Goal: Understand process/instructions: Learn about a topic

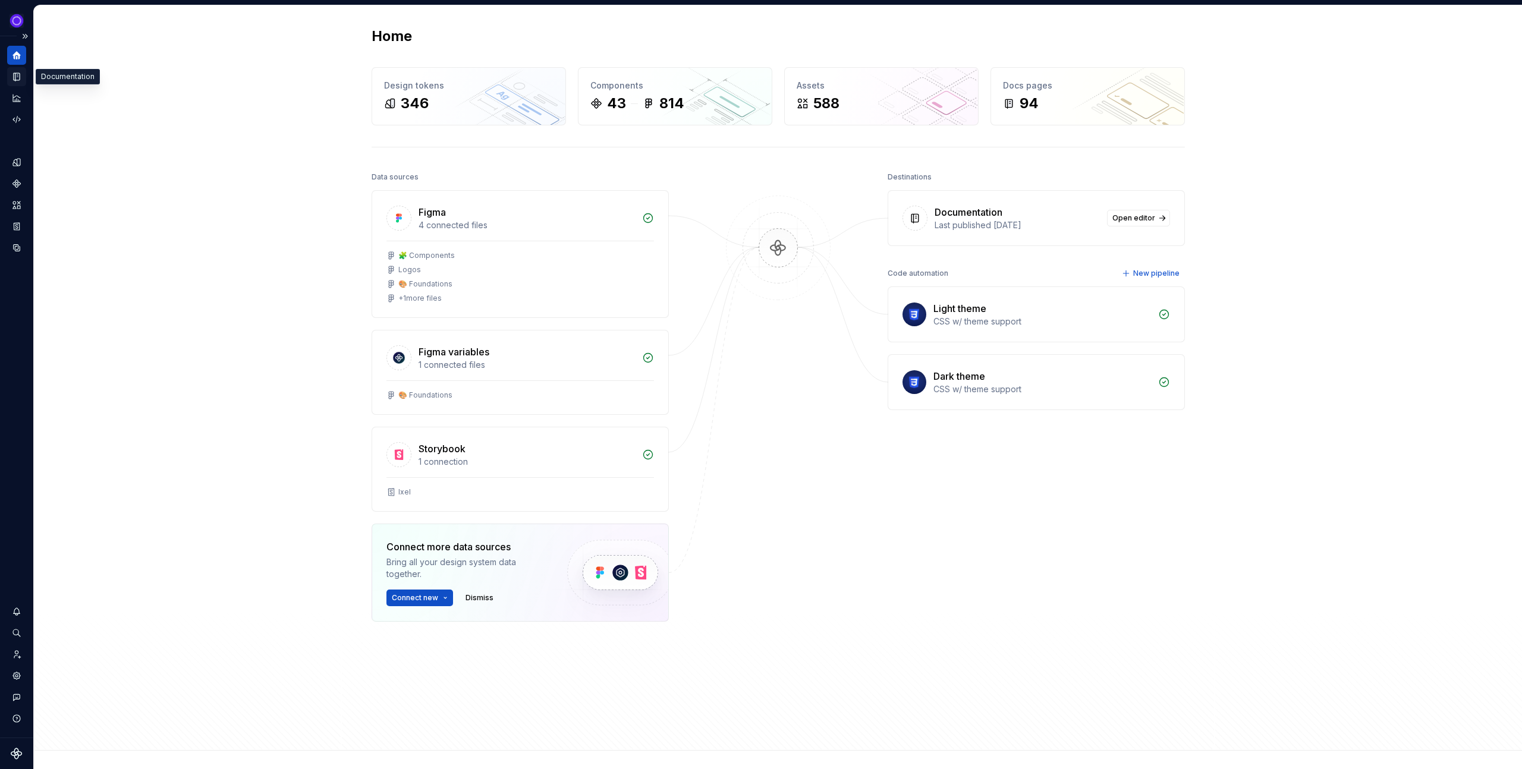
click at [14, 74] on icon "Documentation" at bounding box center [16, 76] width 11 height 11
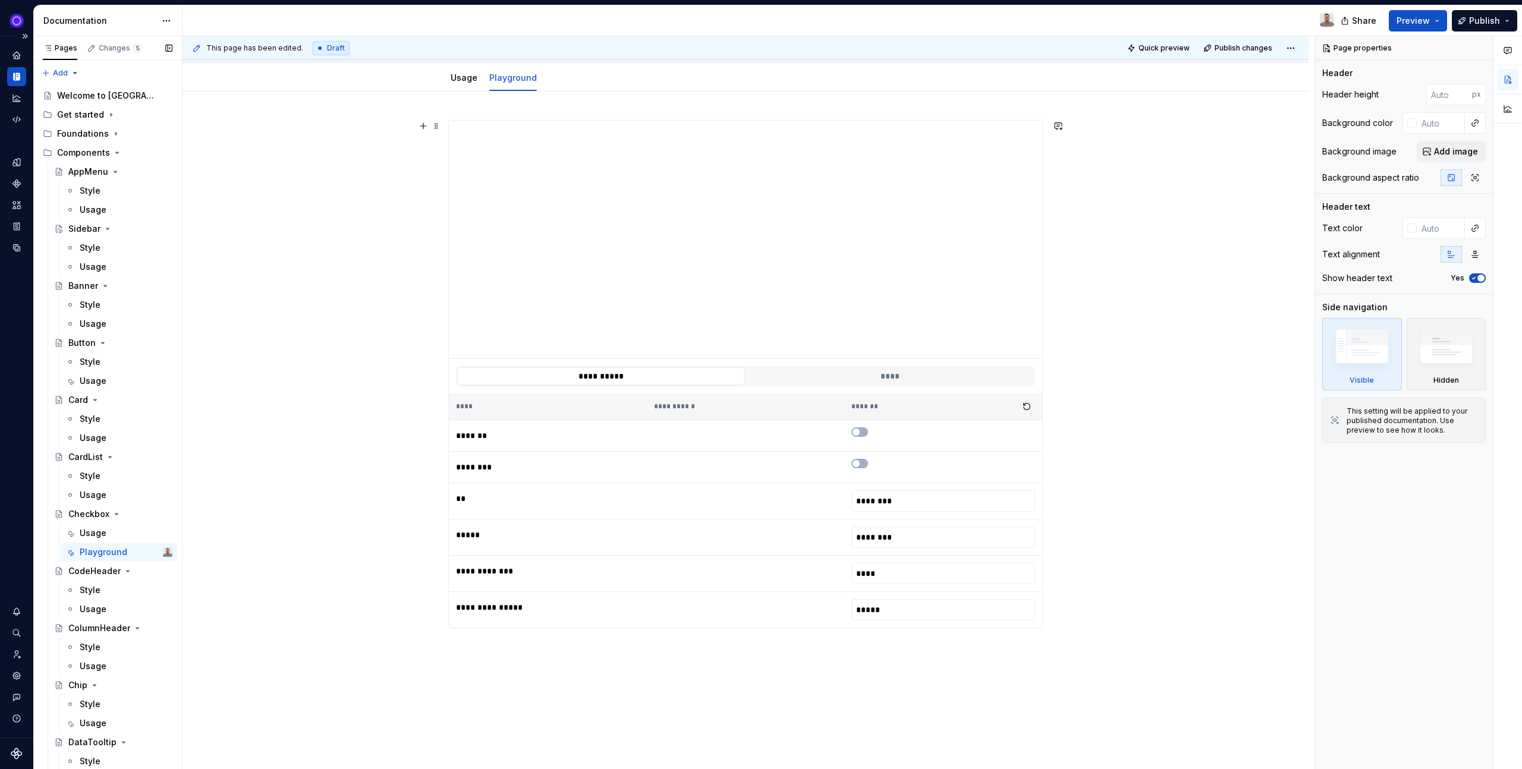
scroll to position [139, 0]
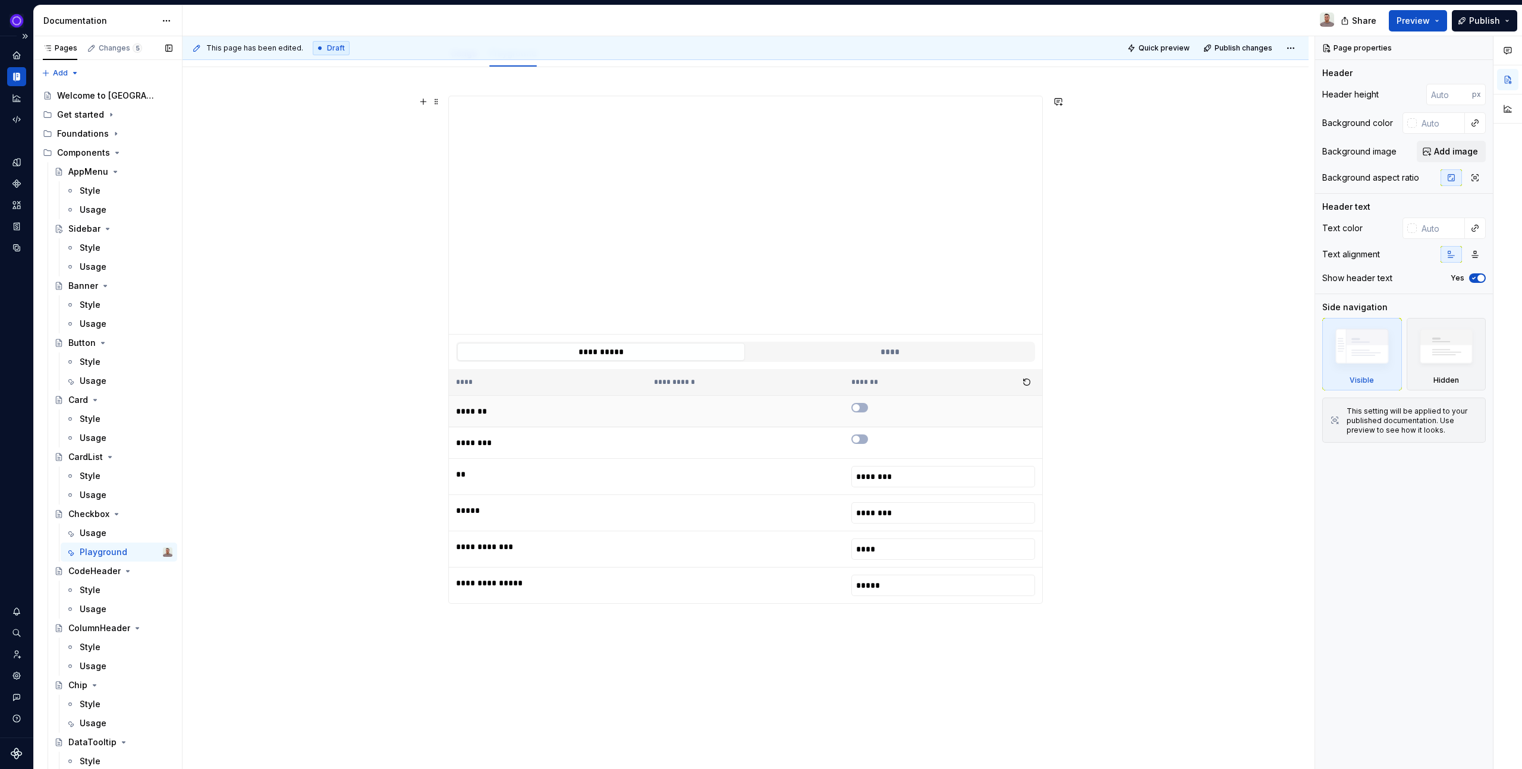
click at [856, 400] on td at bounding box center [943, 412] width 198 height 32
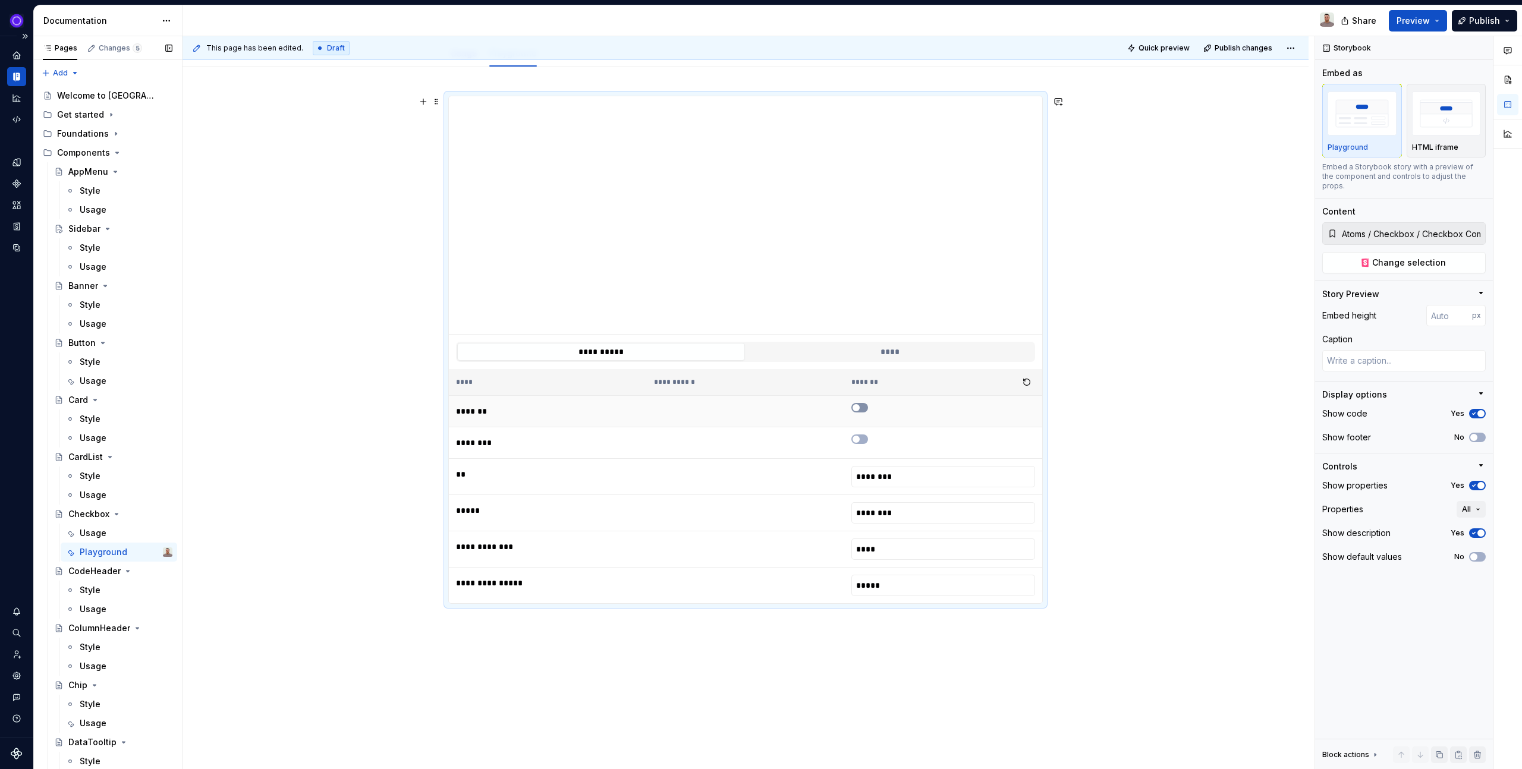
click at [858, 408] on span "button" at bounding box center [855, 407] width 7 height 7
click at [859, 440] on span "button" at bounding box center [855, 439] width 7 height 7
click at [859, 440] on icon "button" at bounding box center [856, 439] width 10 height 7
click at [862, 404] on span "button" at bounding box center [863, 407] width 7 height 7
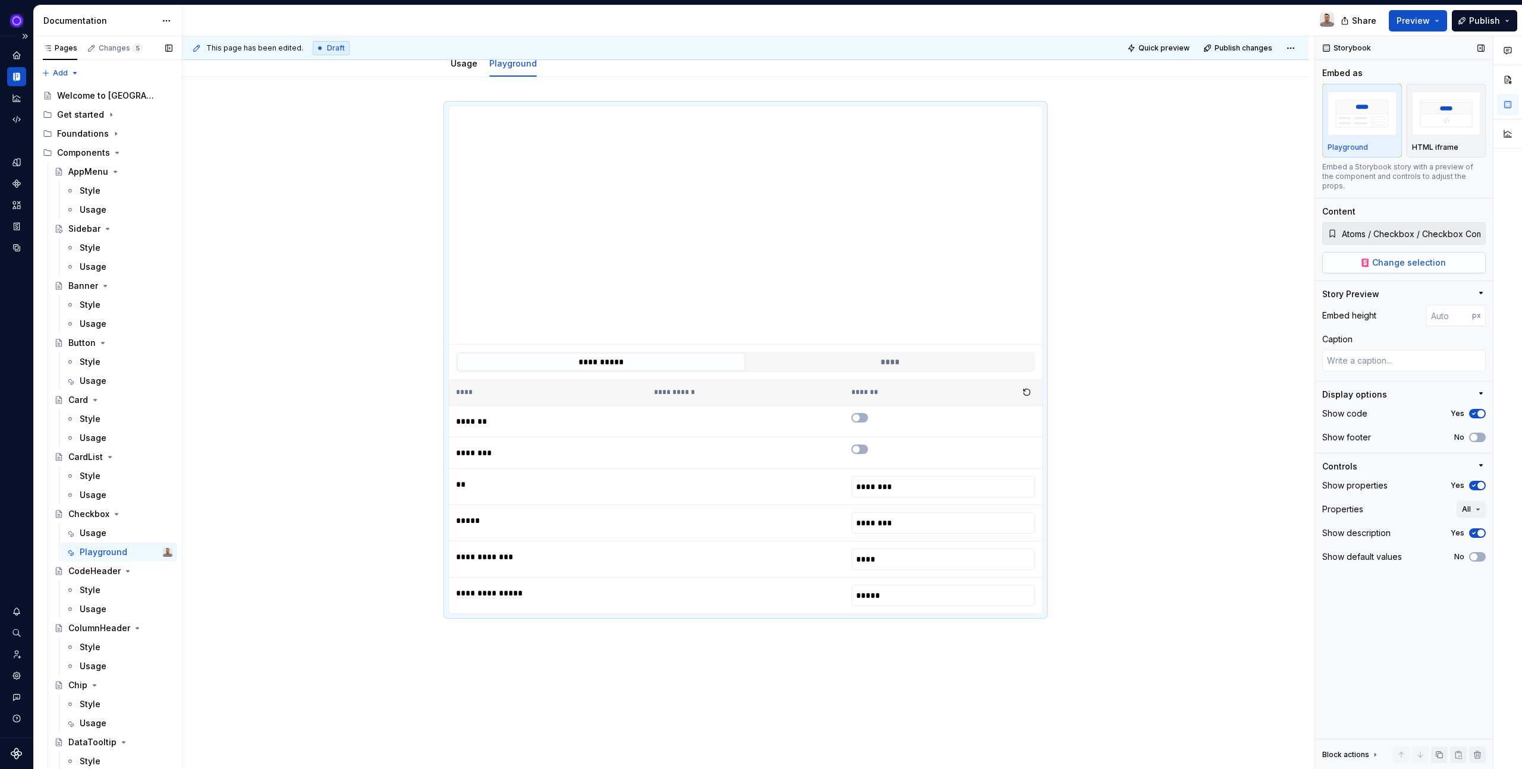
click at [1392, 257] on span "Change selection" at bounding box center [1409, 263] width 74 height 12
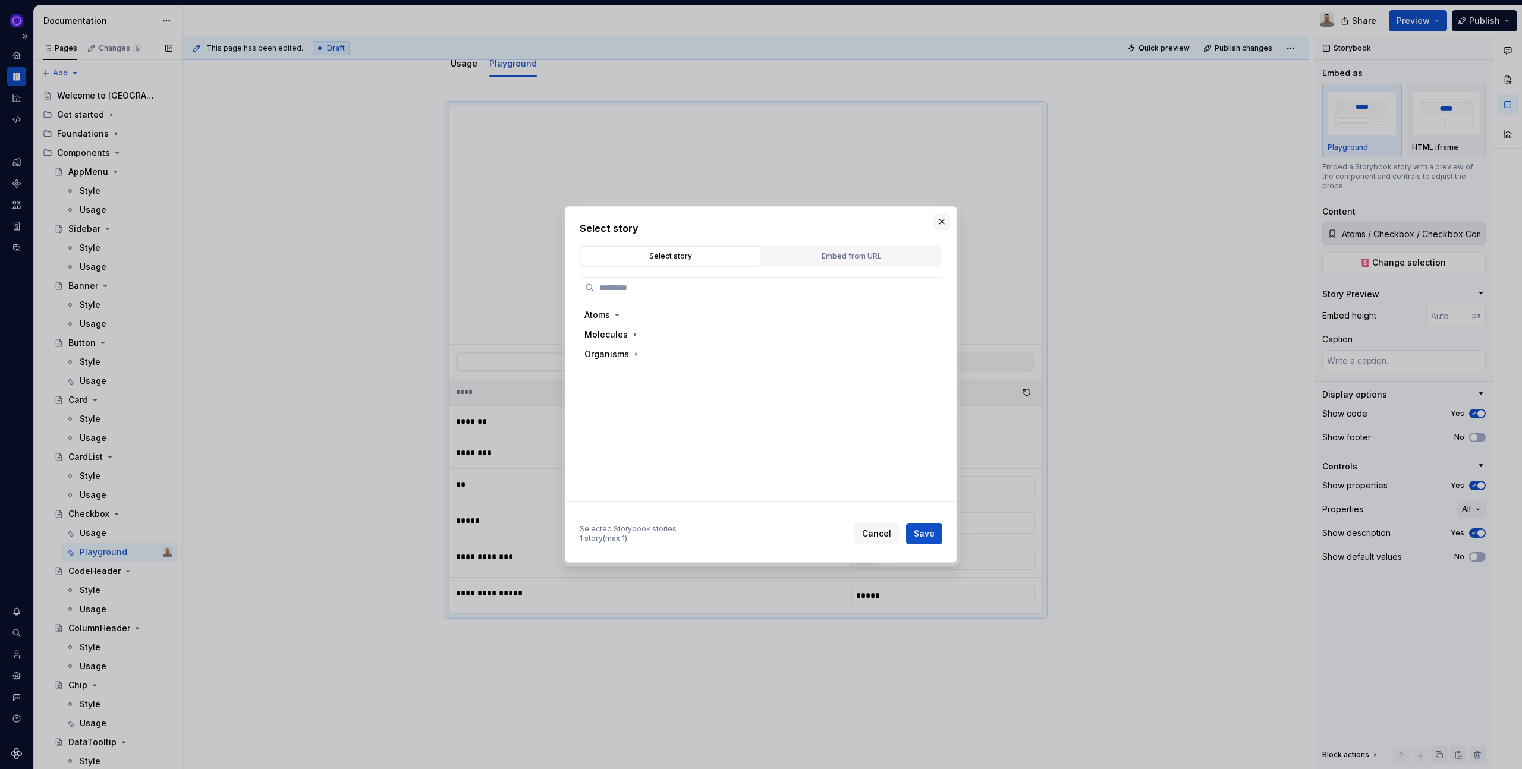
click at [946, 216] on button "button" at bounding box center [941, 221] width 17 height 17
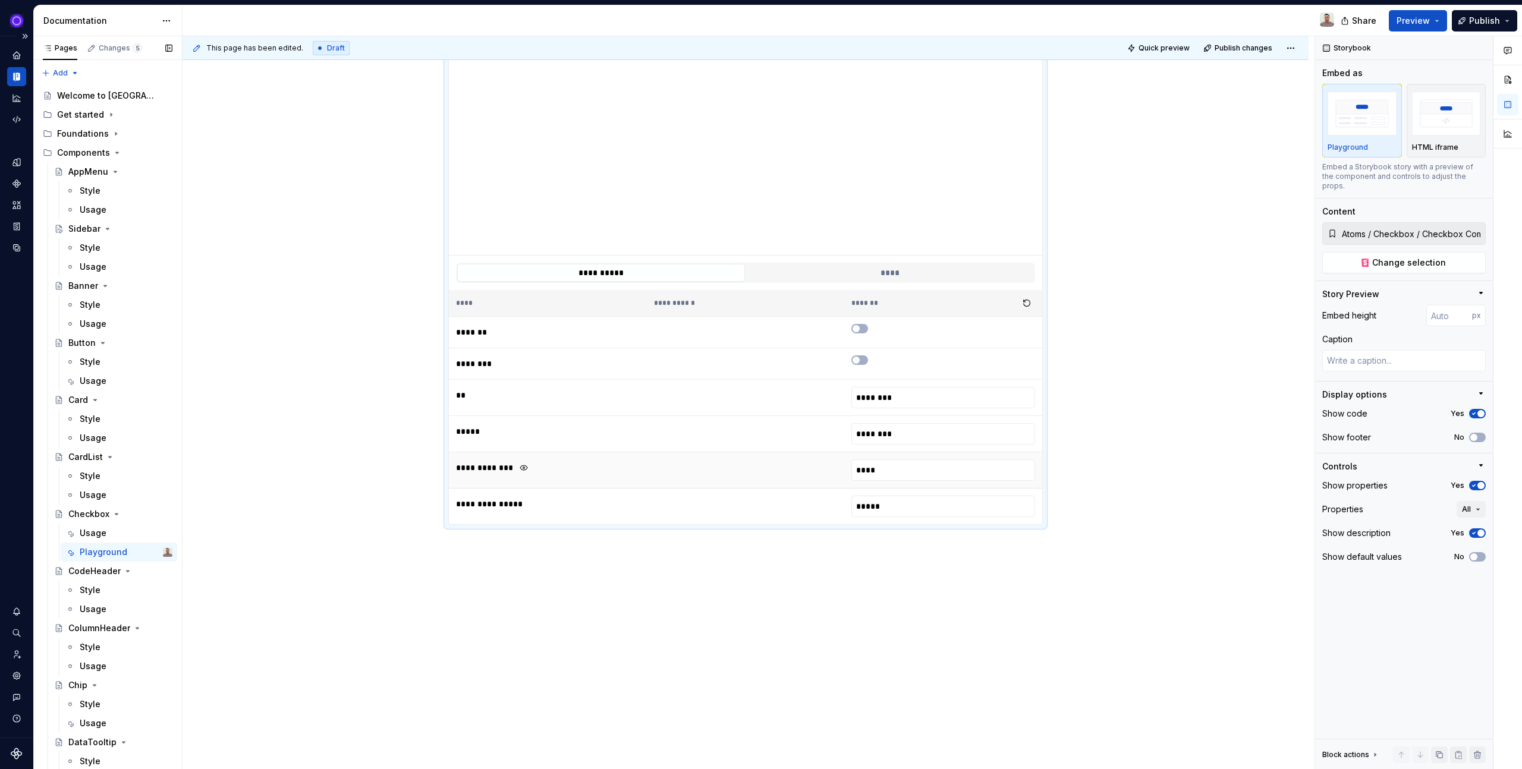
scroll to position [0, 0]
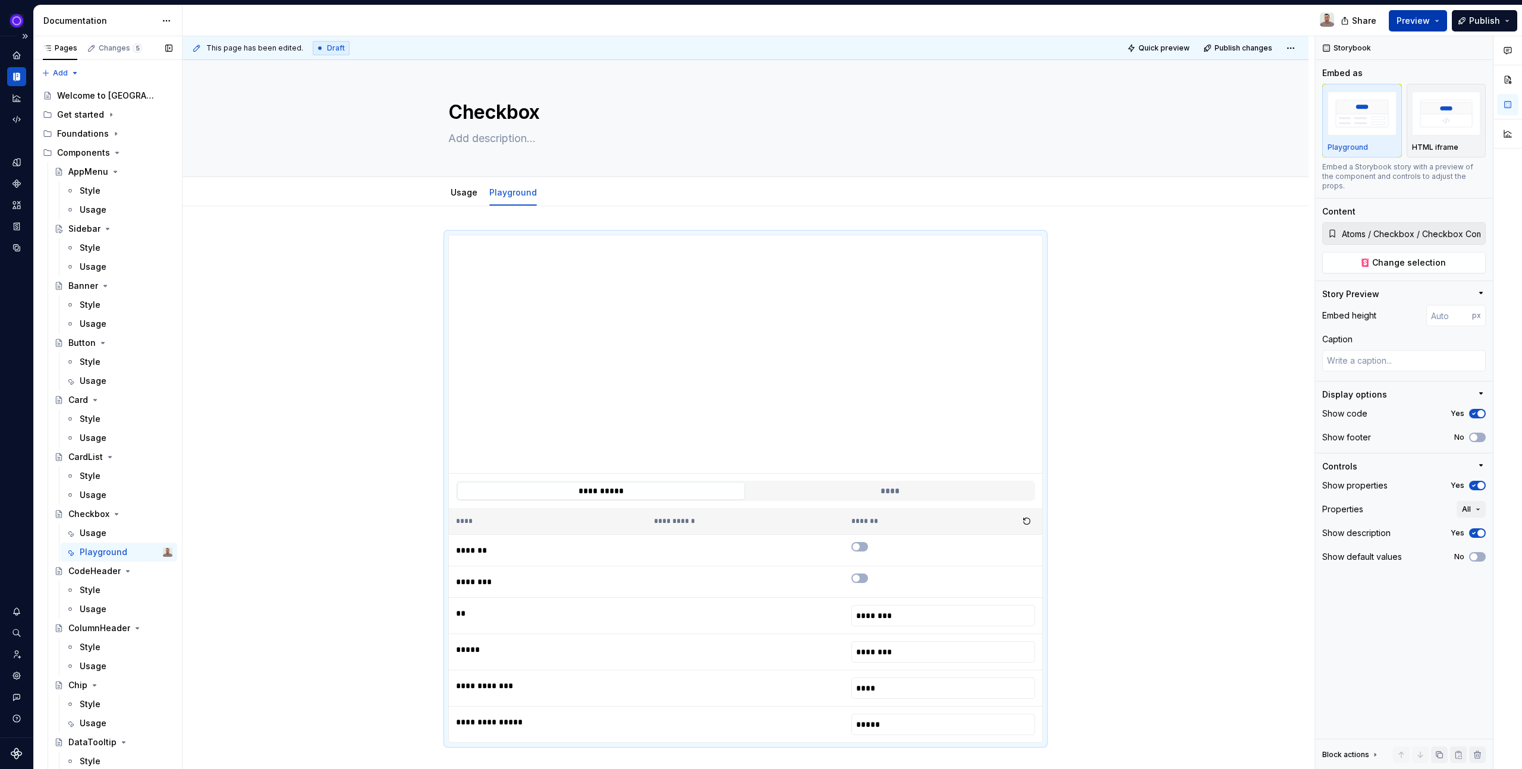
click at [1411, 17] on span "Preview" at bounding box center [1412, 21] width 33 height 12
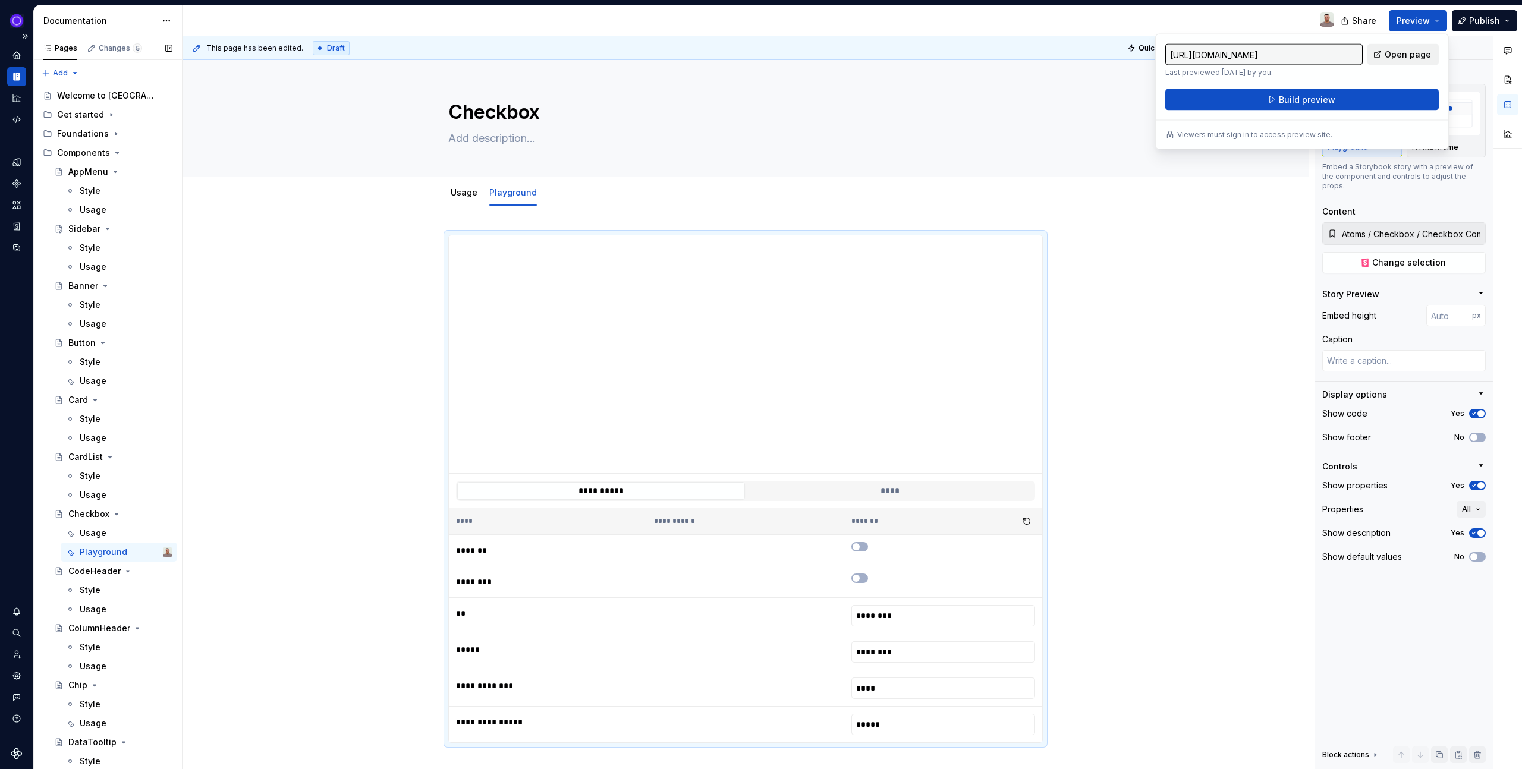
click at [1395, 53] on span "Open page" at bounding box center [1408, 55] width 46 height 12
click at [1295, 99] on span "Build preview" at bounding box center [1307, 100] width 56 height 12
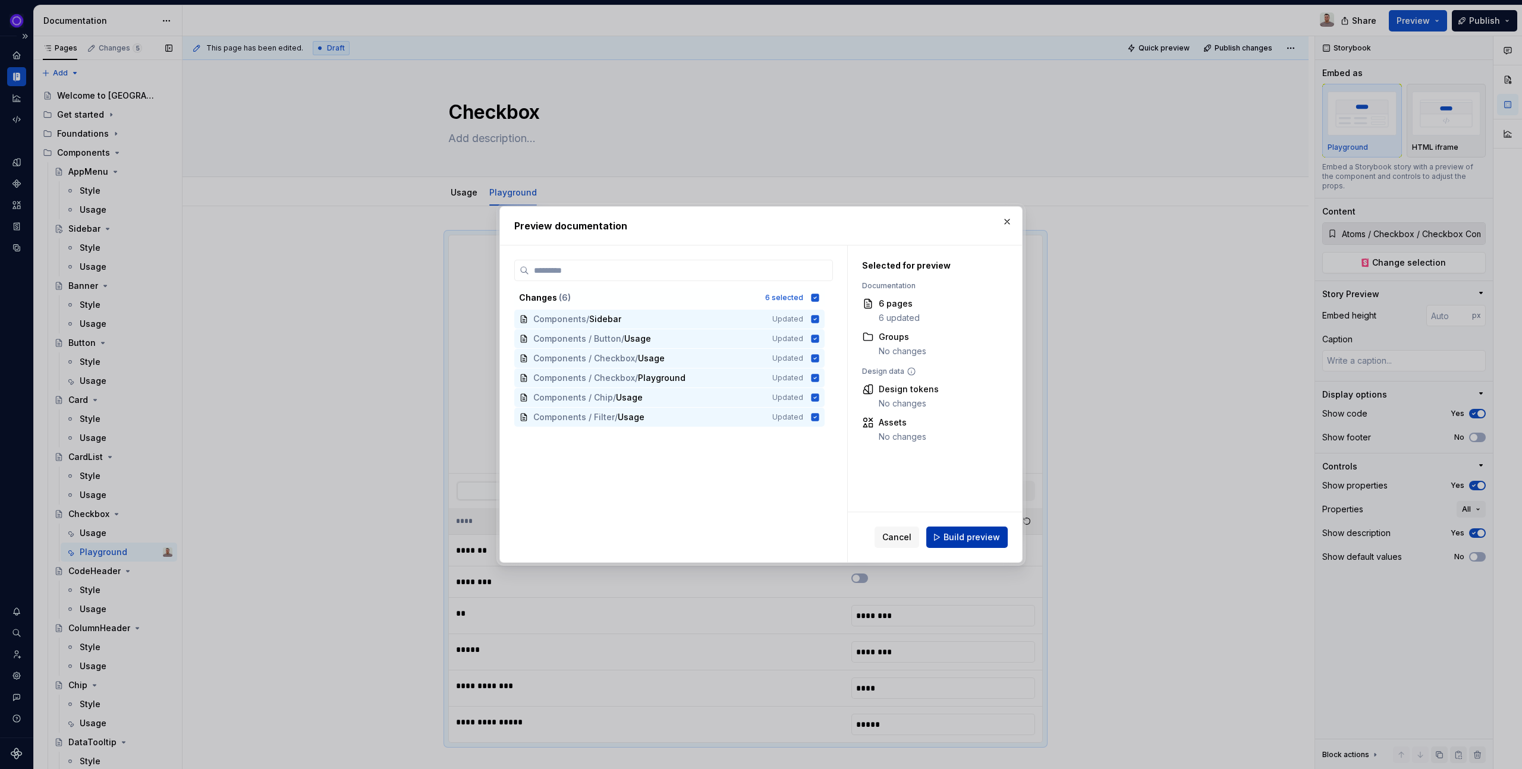
click at [955, 536] on span "Build preview" at bounding box center [971, 537] width 56 height 12
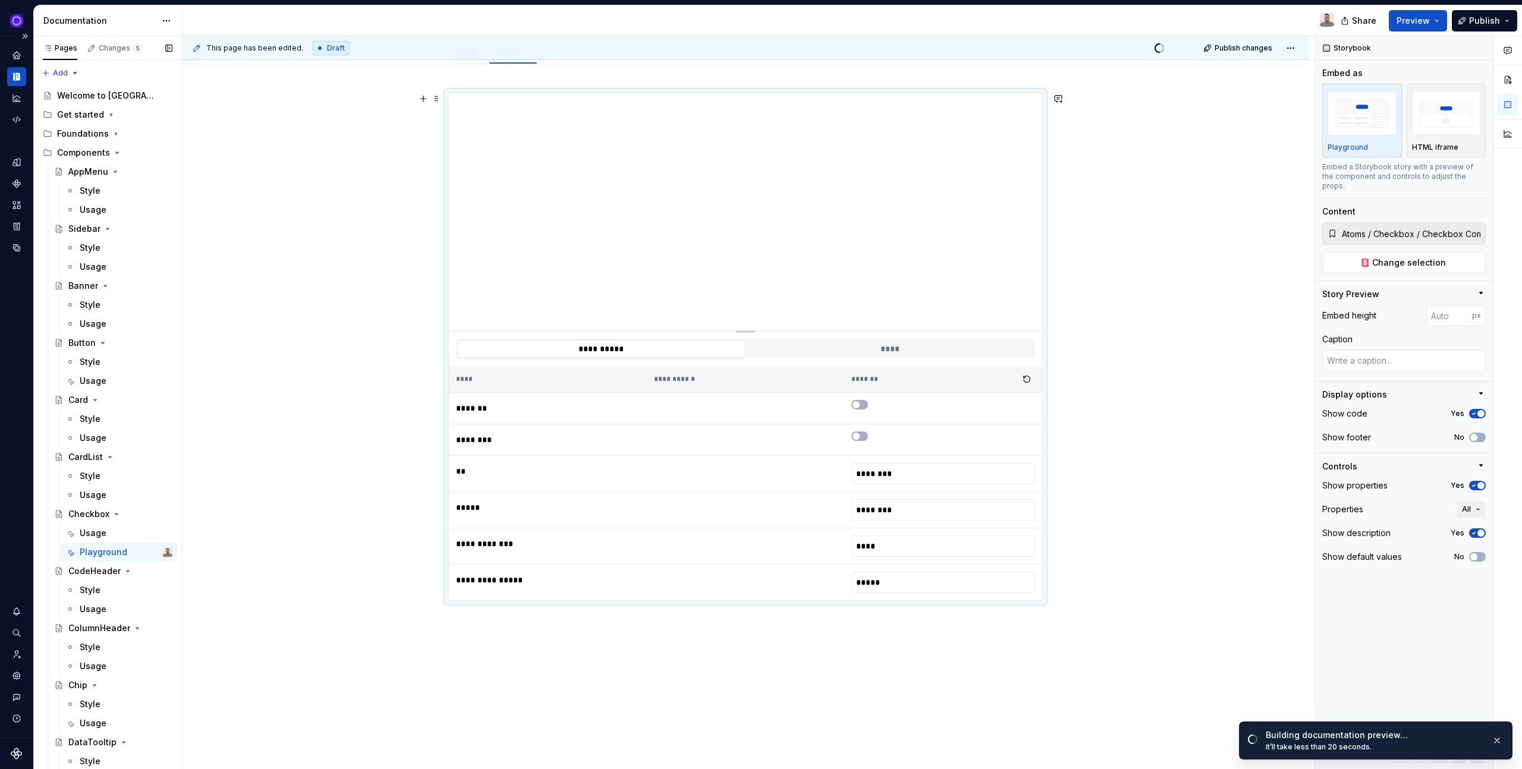
scroll to position [171, 0]
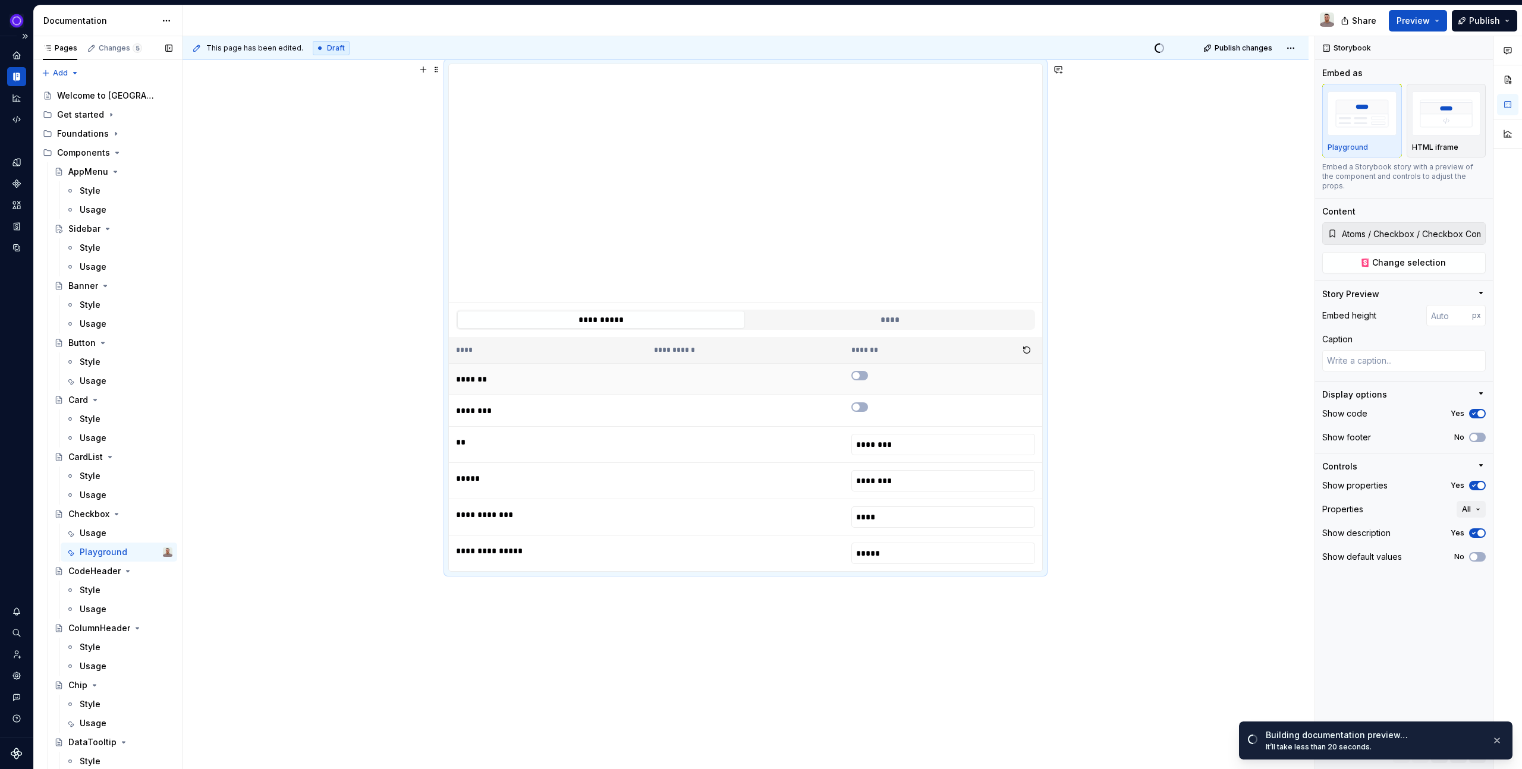
click at [849, 375] on td at bounding box center [943, 380] width 198 height 32
click at [857, 375] on span "button" at bounding box center [855, 375] width 7 height 7
click at [858, 404] on icon "button" at bounding box center [856, 407] width 10 height 7
click at [858, 405] on icon "button" at bounding box center [856, 407] width 10 height 7
click at [862, 375] on span "button" at bounding box center [863, 375] width 7 height 7
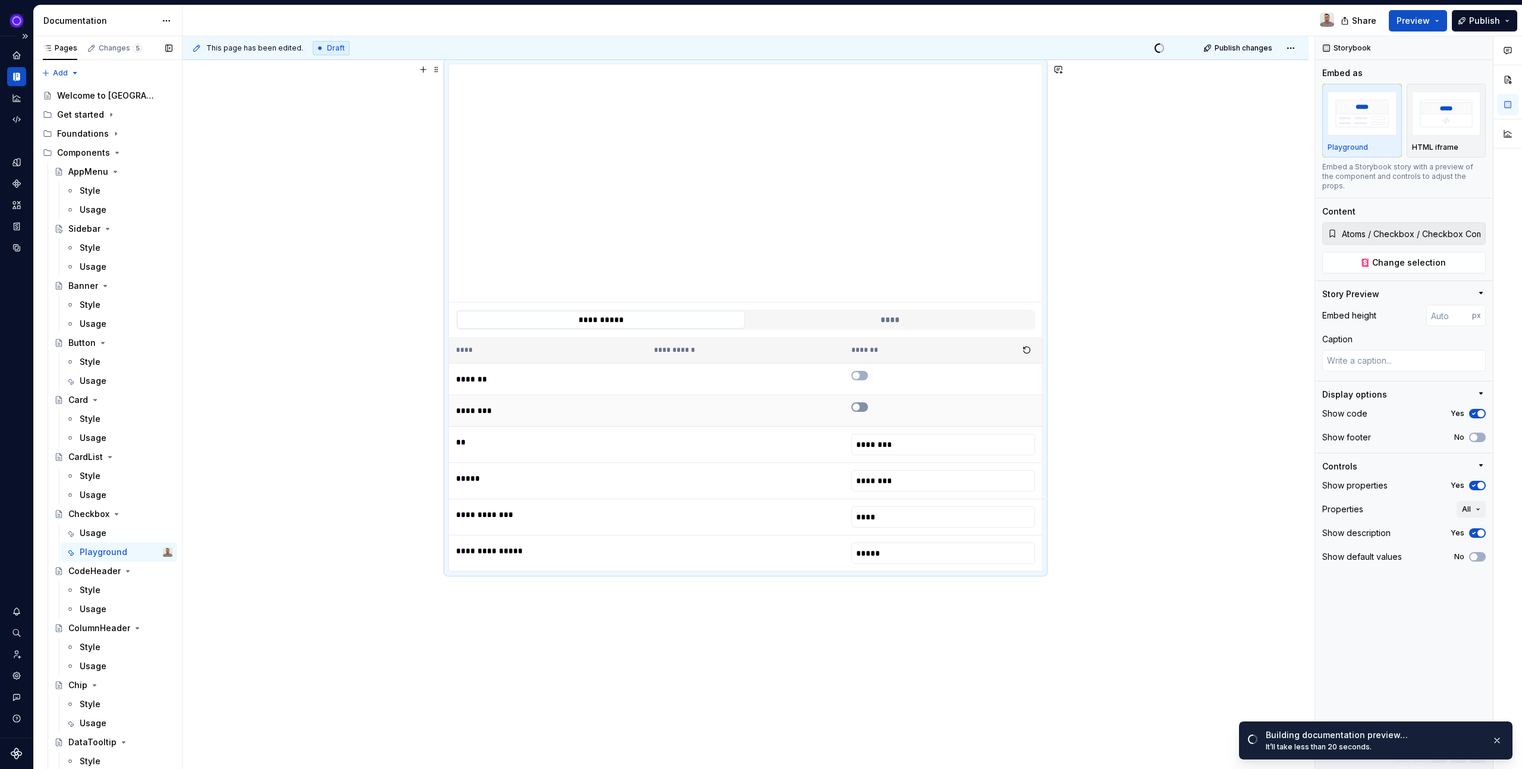
click at [859, 411] on button "button" at bounding box center [859, 407] width 17 height 10
click at [860, 408] on span "button" at bounding box center [863, 407] width 7 height 7
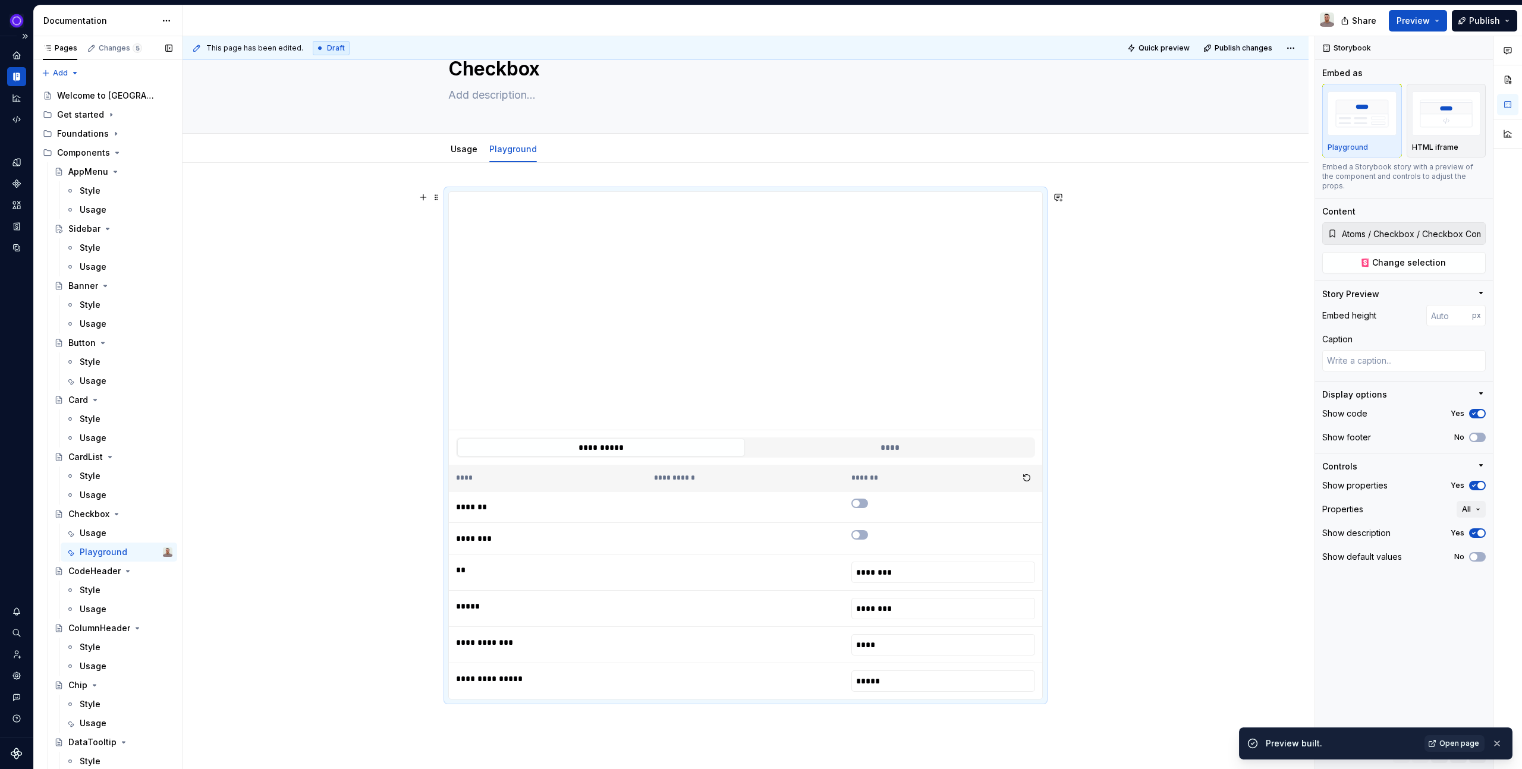
scroll to position [27, 0]
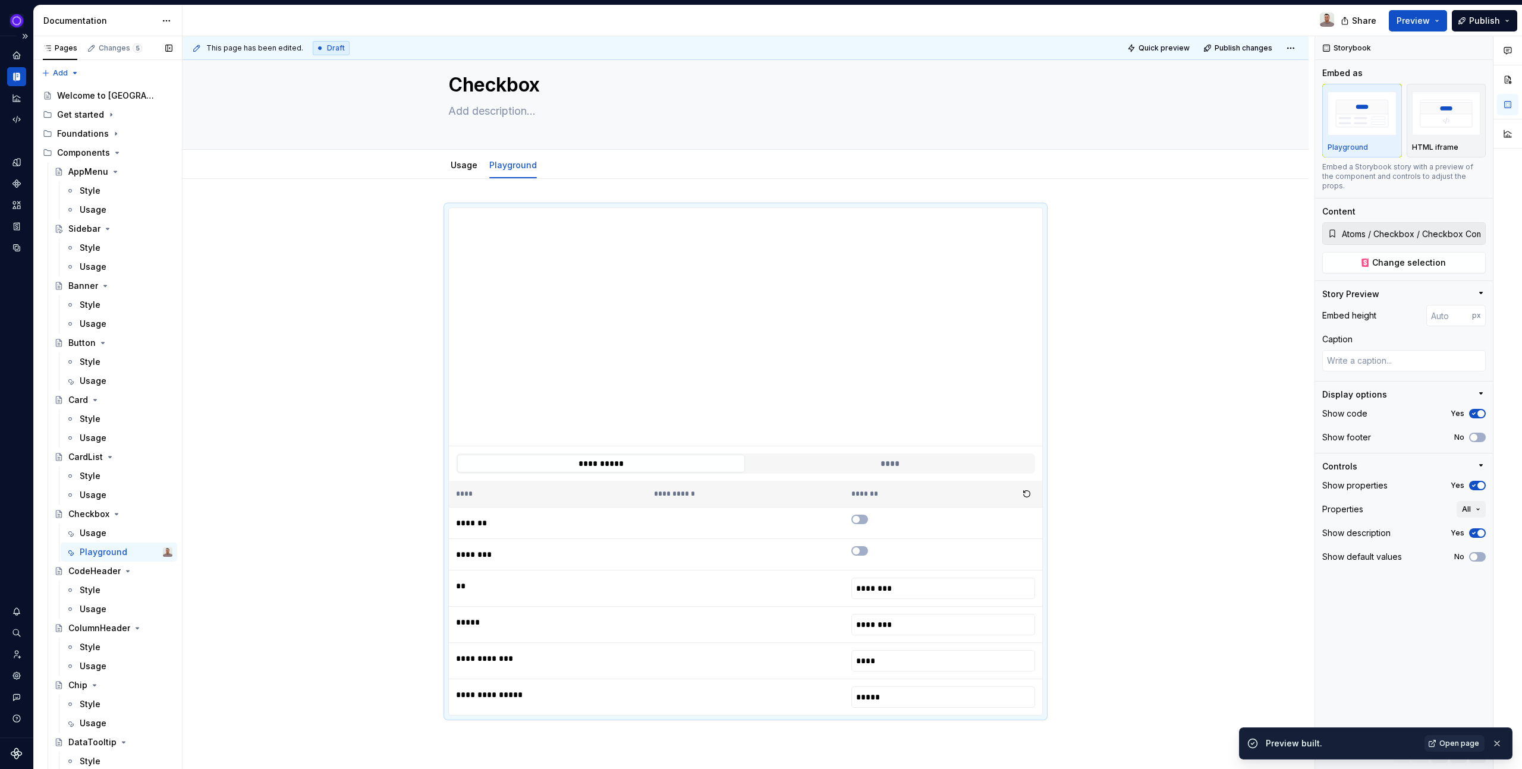
click at [1455, 752] on div "Preview built. Open page" at bounding box center [1375, 744] width 273 height 32
click at [1457, 744] on span "Open page" at bounding box center [1459, 744] width 40 height 10
click at [102, 366] on div "Style" at bounding box center [126, 362] width 93 height 17
click at [101, 376] on div "Usage" at bounding box center [93, 381] width 27 height 12
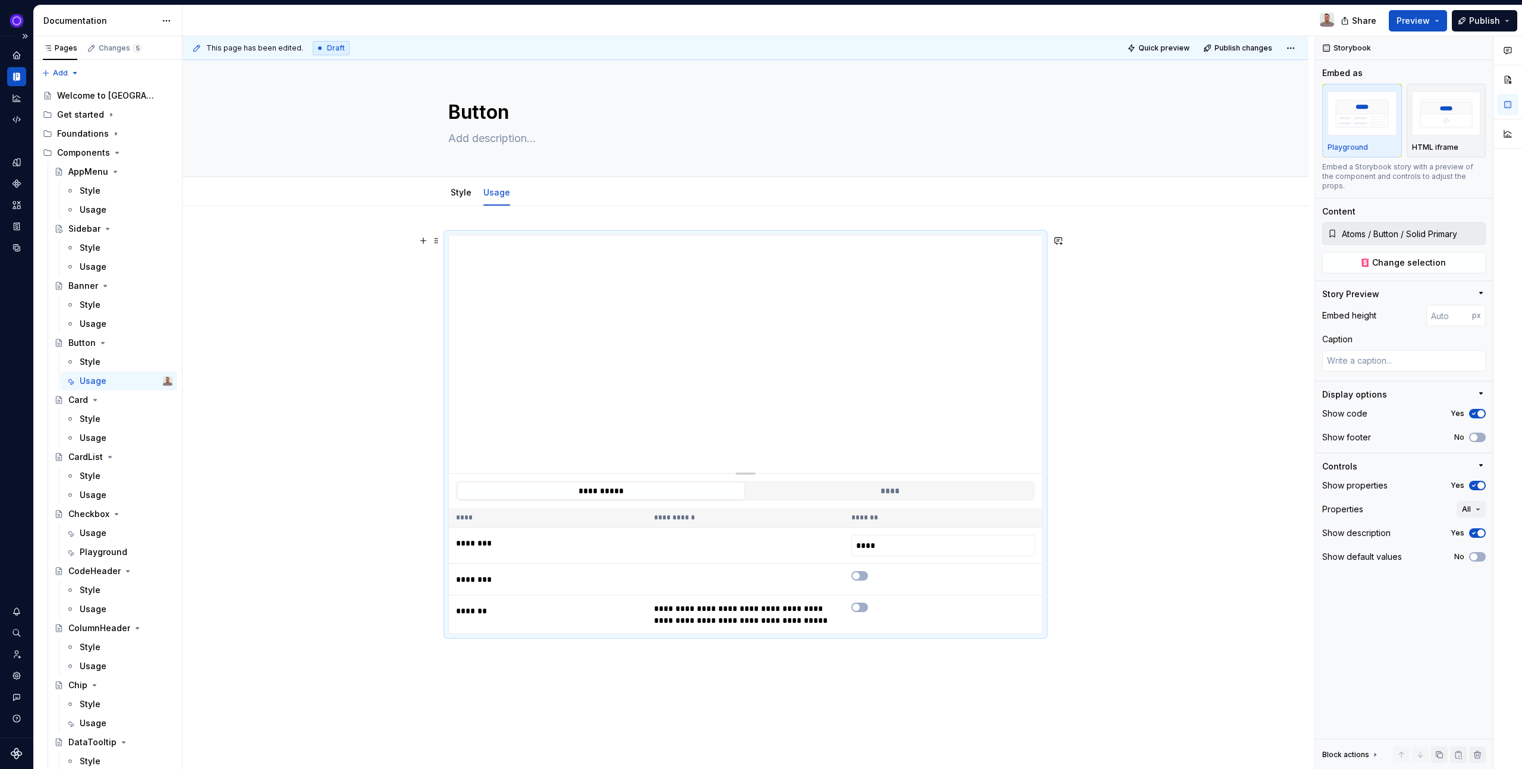
click at [1185, 181] on div "Style Usage" at bounding box center [745, 193] width 1031 height 26
click at [1397, 257] on span "Change selection" at bounding box center [1409, 263] width 74 height 12
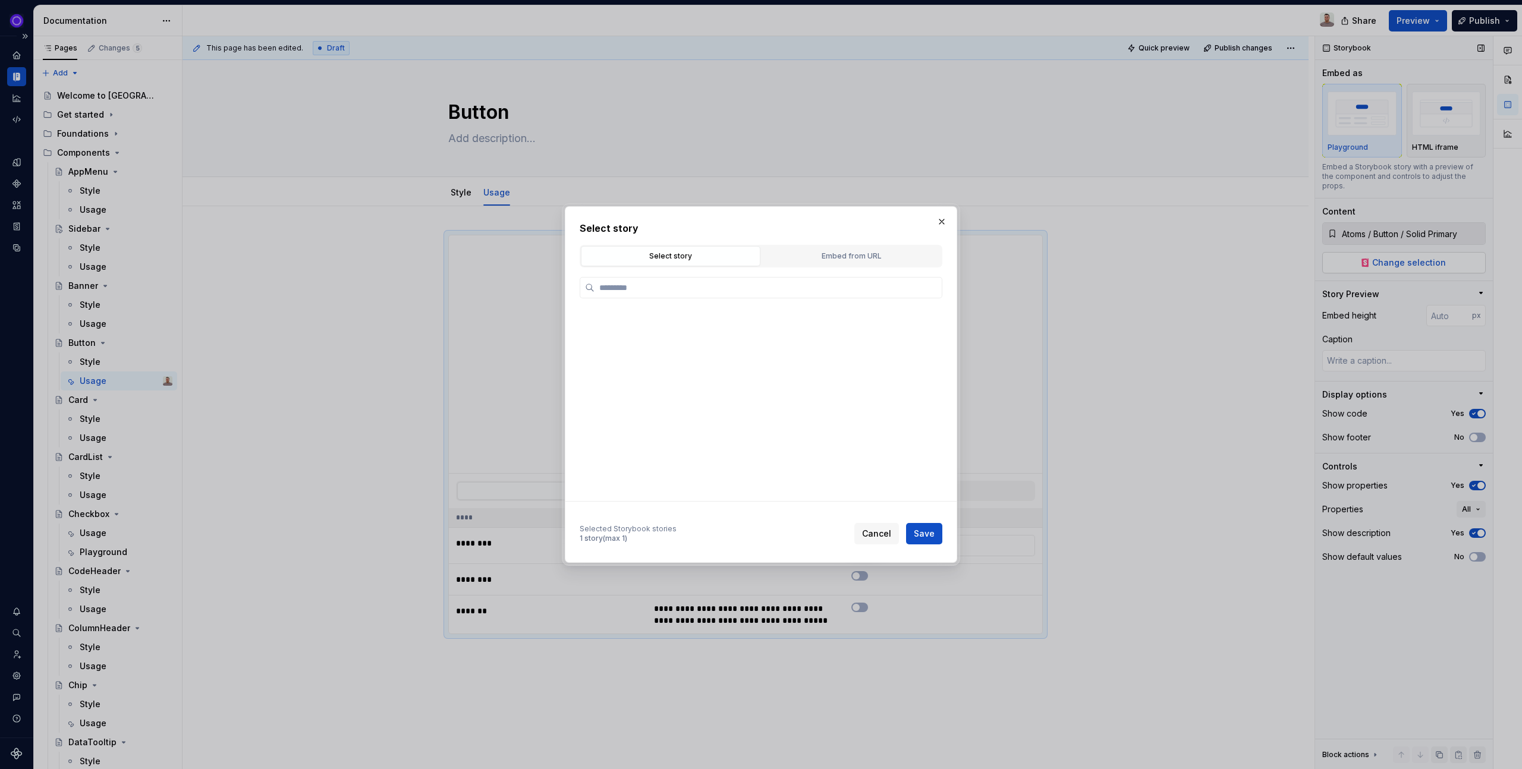
type textarea "*"
type input "*"
type input "******"
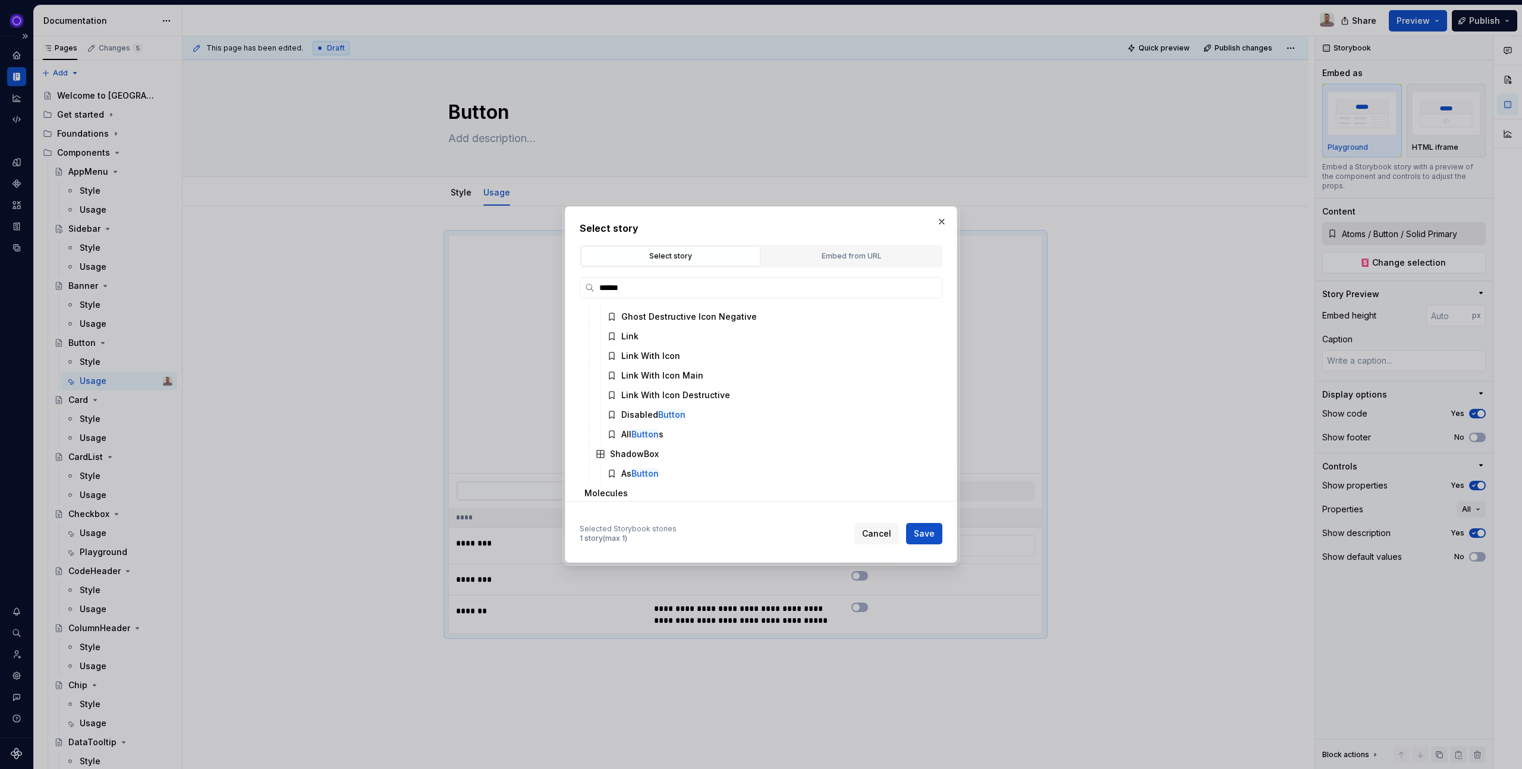
scroll to position [514, 0]
click at [641, 421] on div "All Button s" at bounding box center [767, 428] width 331 height 19
click at [920, 535] on span "Save" at bounding box center [924, 534] width 21 height 12
type textarea "*"
type input "Atoms / Button / All Buttons"
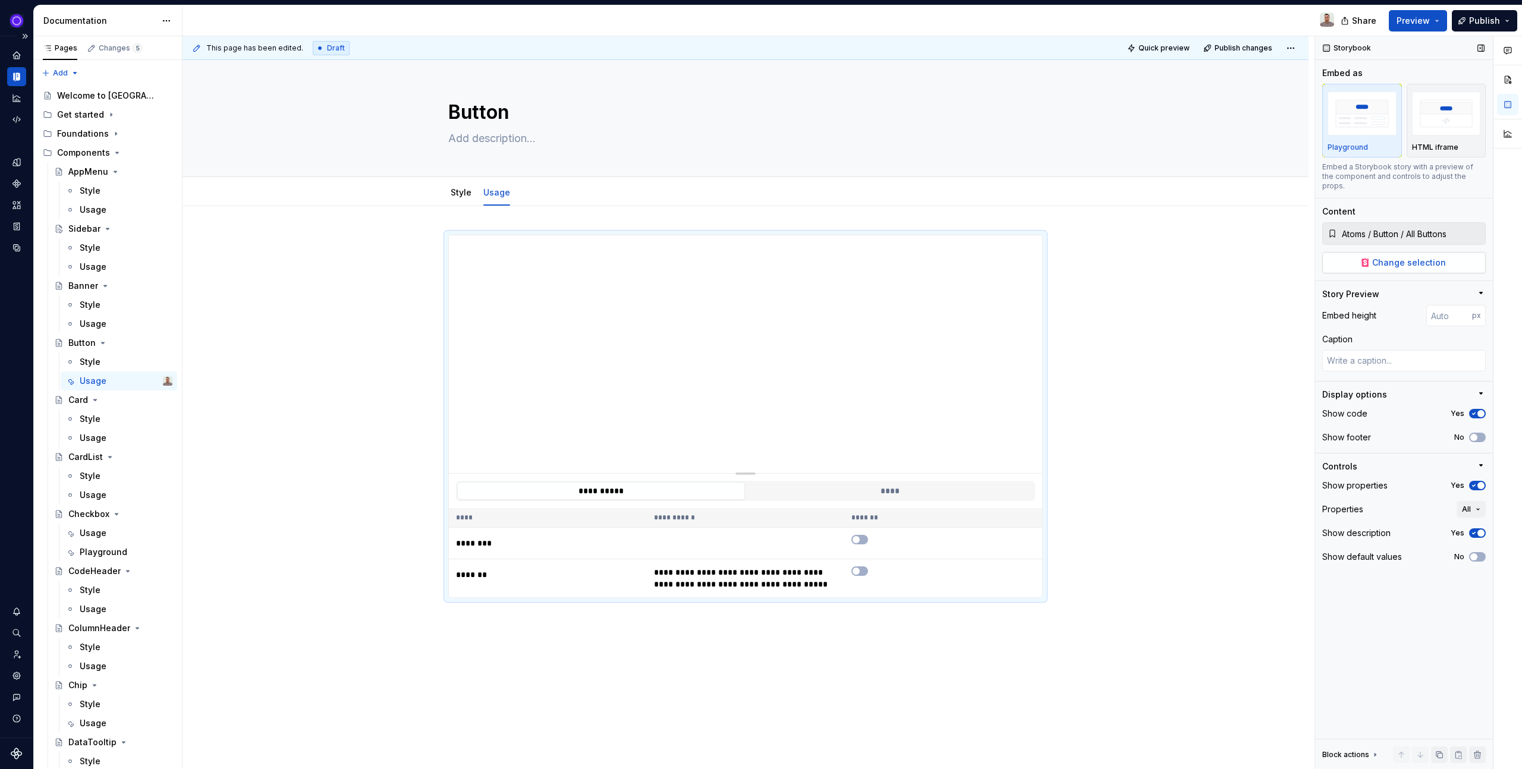
click at [1358, 252] on button "Change selection" at bounding box center [1403, 262] width 163 height 21
type textarea "*"
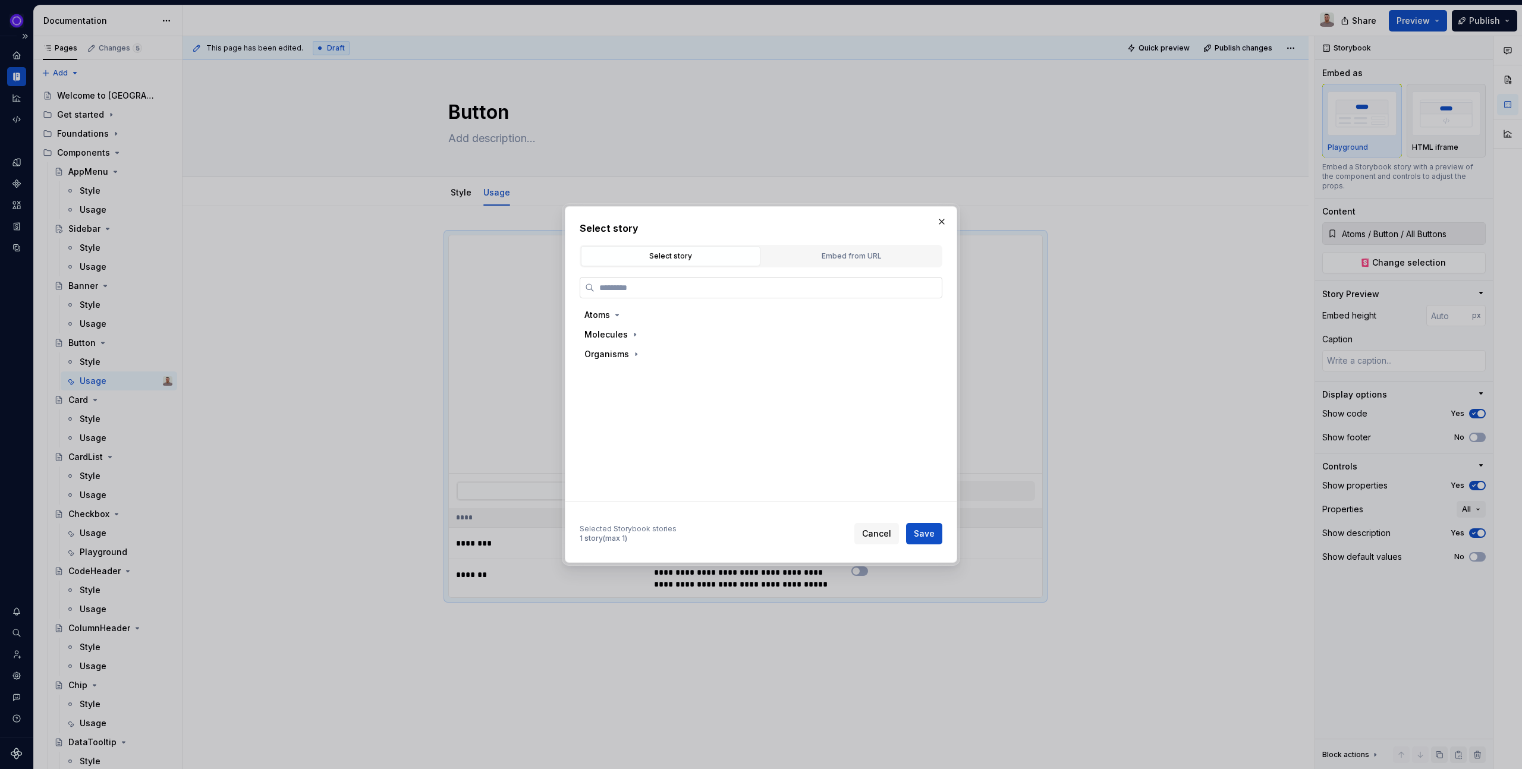
click at [646, 294] on label at bounding box center [761, 287] width 363 height 21
click at [646, 294] on input "search" at bounding box center [767, 288] width 347 height 12
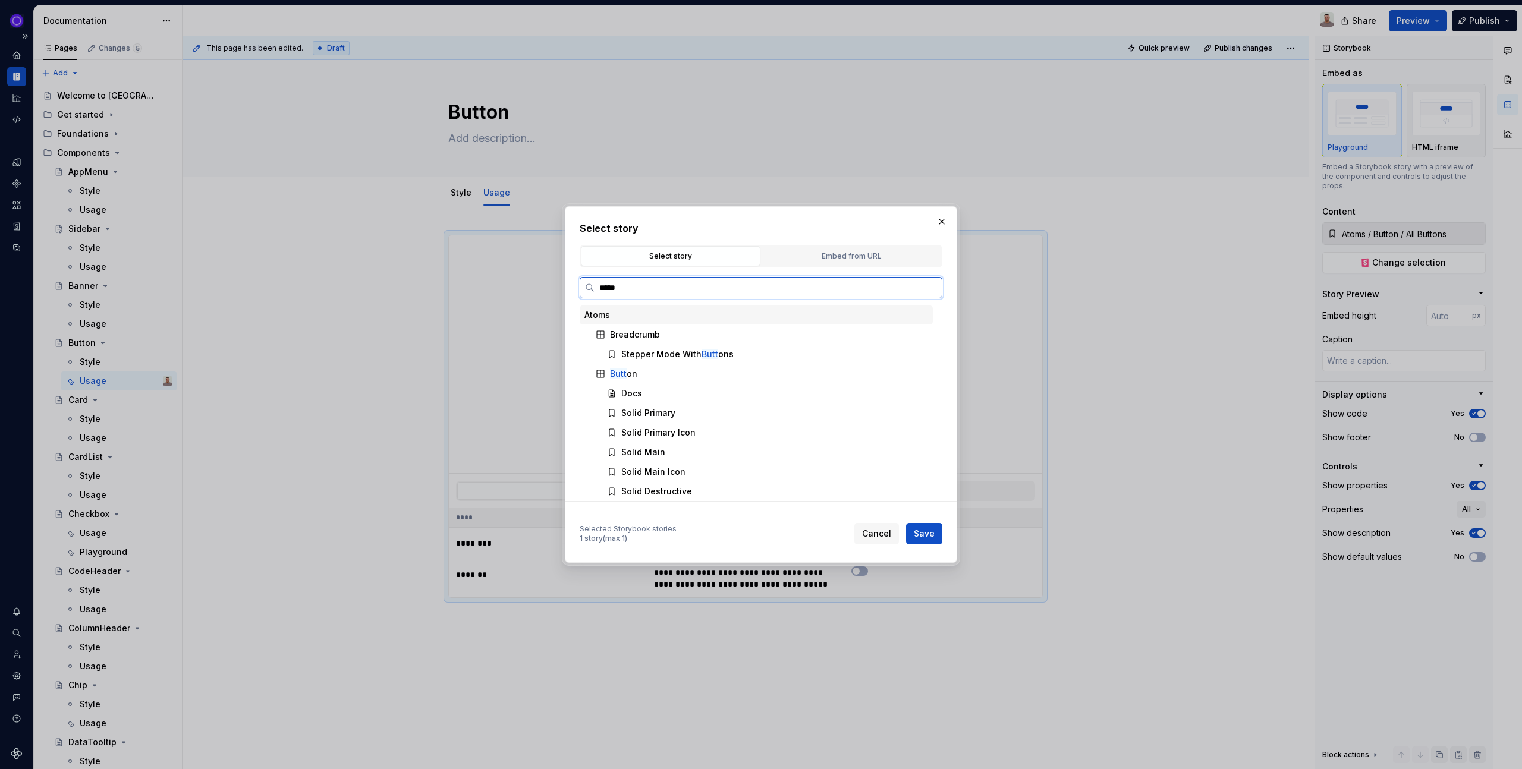
type input "******"
click at [662, 392] on div "Docs" at bounding box center [767, 391] width 331 height 19
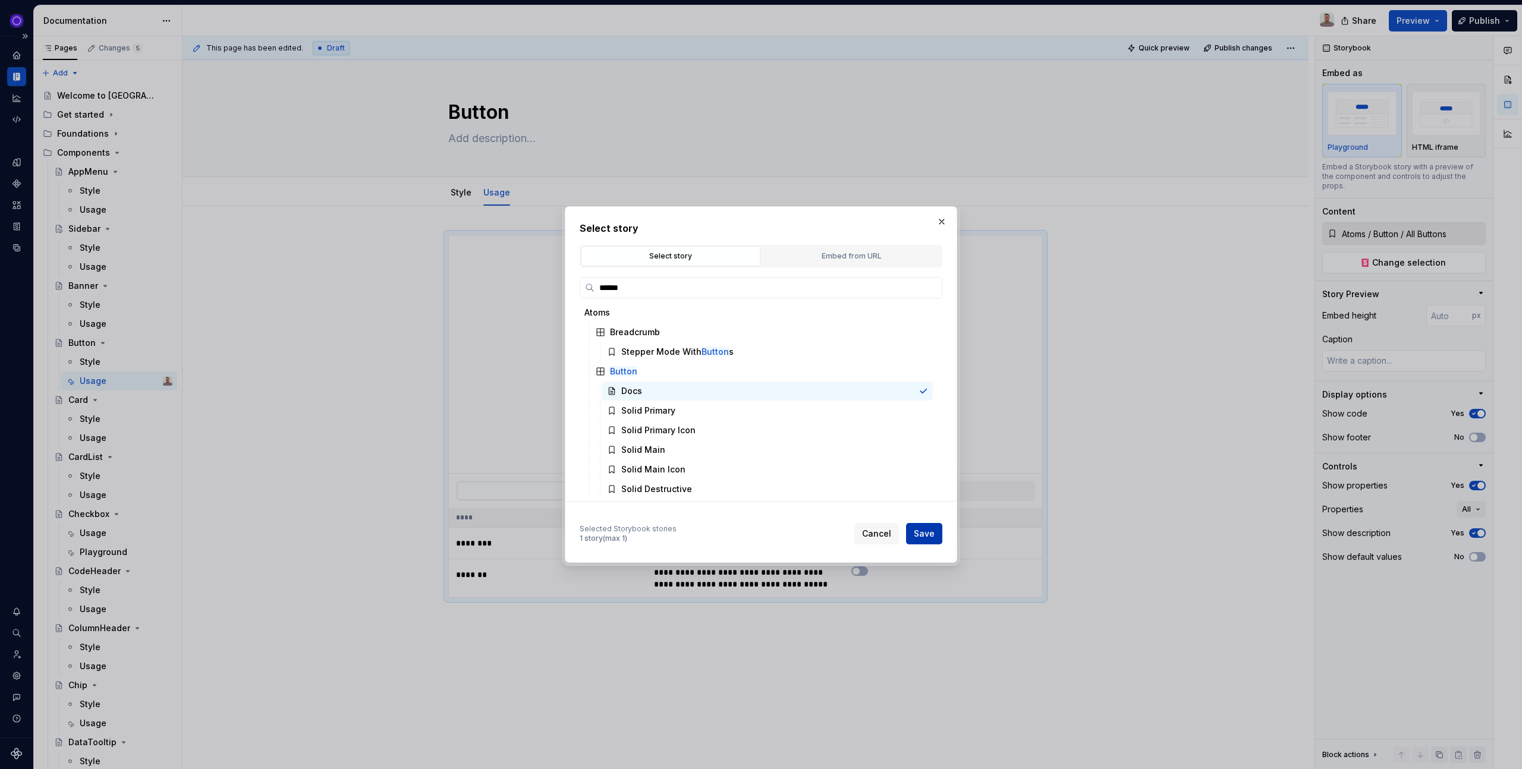
click at [934, 535] on button "Save" at bounding box center [924, 533] width 36 height 21
type textarea "*"
type input "Atoms / Button / Docs"
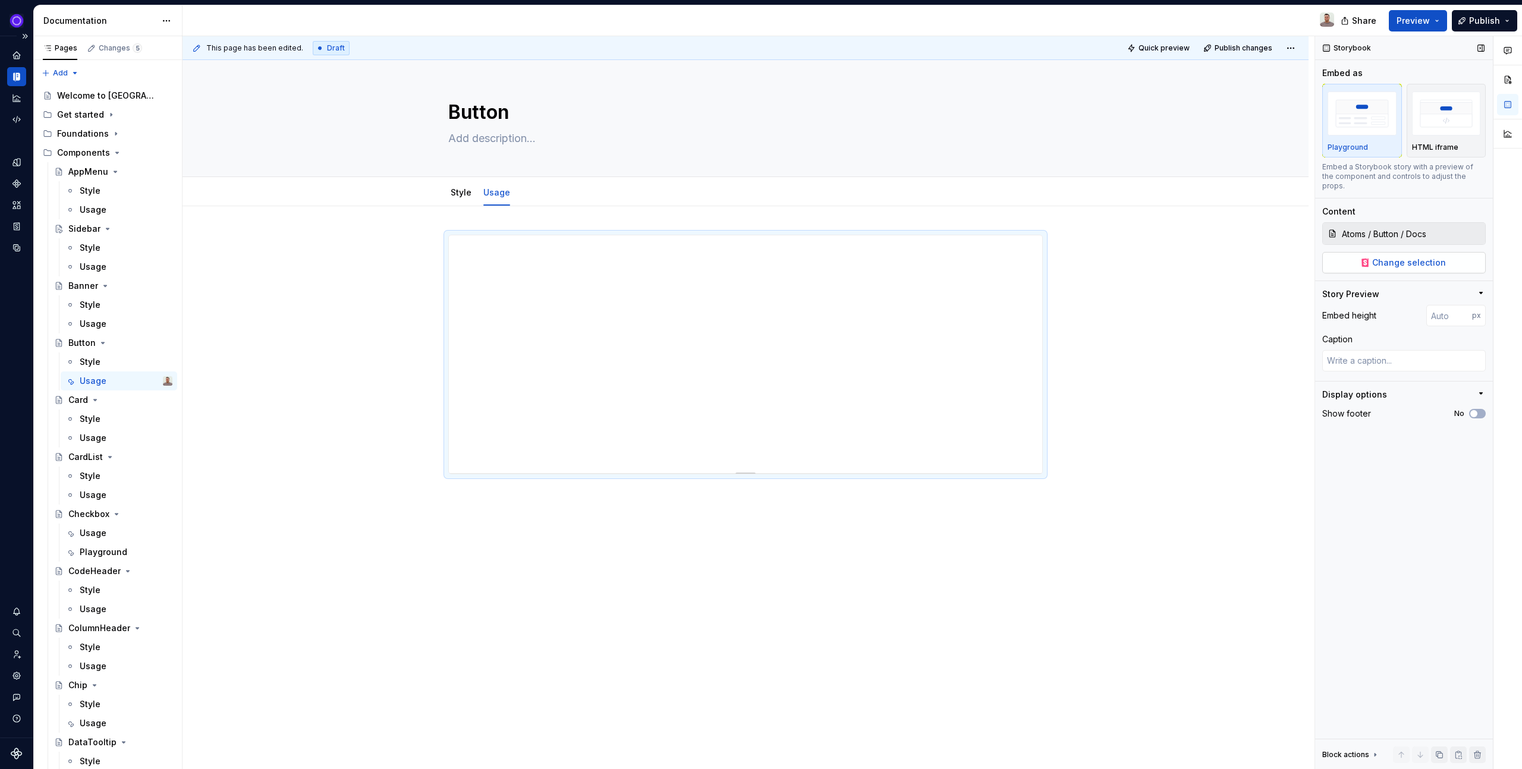
click at [1387, 257] on span "Change selection" at bounding box center [1409, 263] width 74 height 12
type textarea "*"
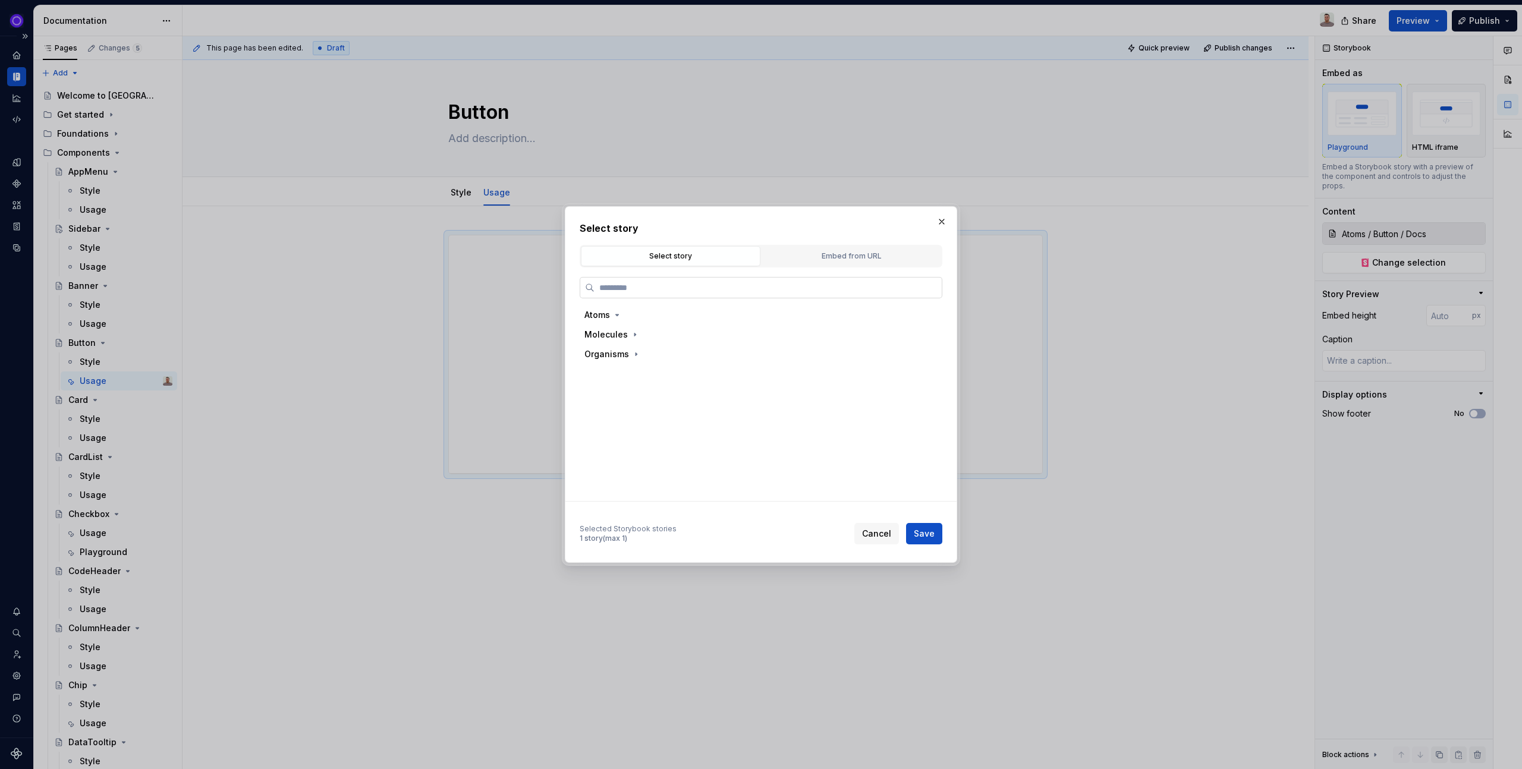
click at [623, 285] on input "search" at bounding box center [767, 288] width 347 height 12
type input "******"
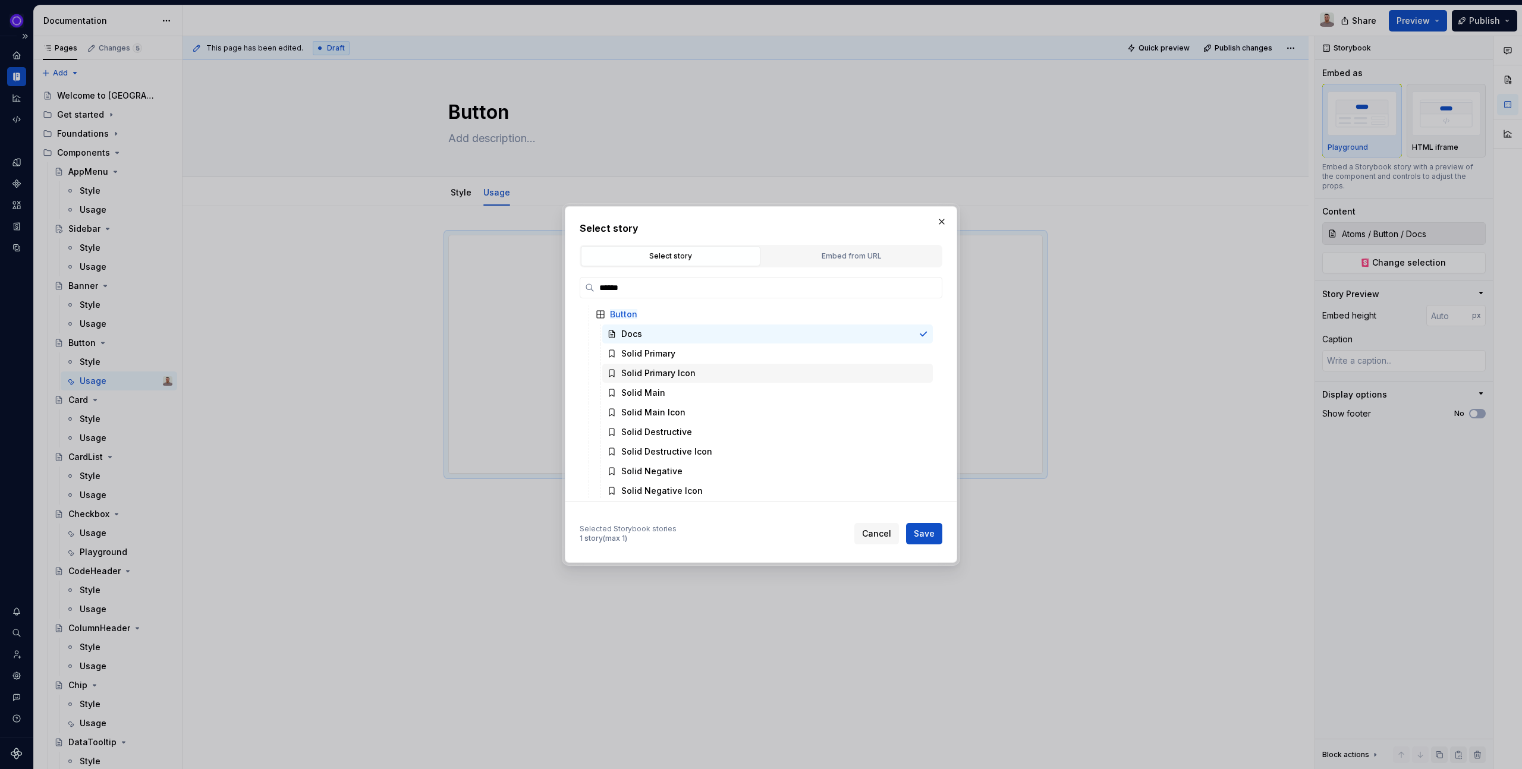
scroll to position [78, 0]
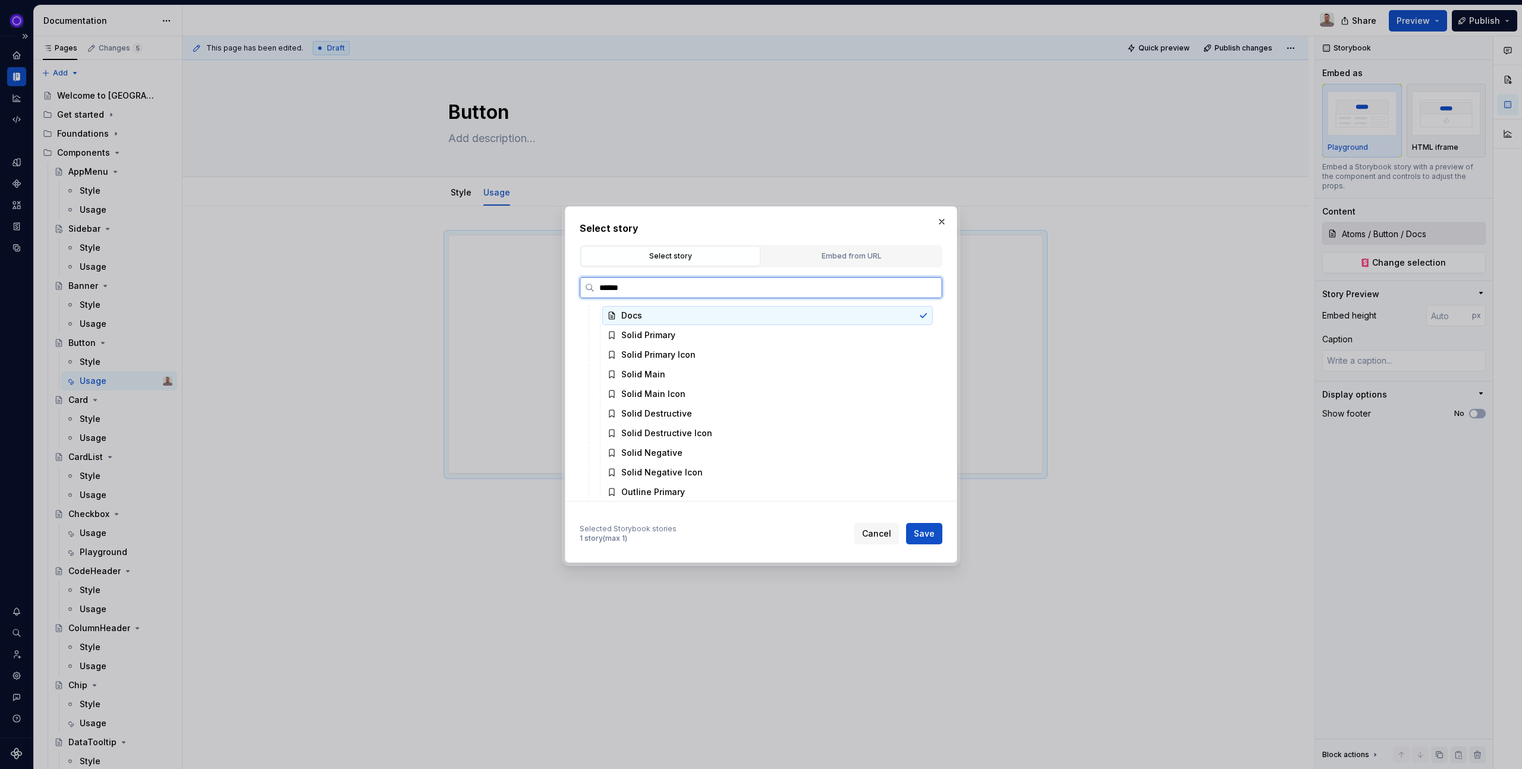
click at [664, 323] on div "Docs" at bounding box center [767, 315] width 331 height 19
click at [665, 330] on div "Solid Primary" at bounding box center [648, 335] width 54 height 12
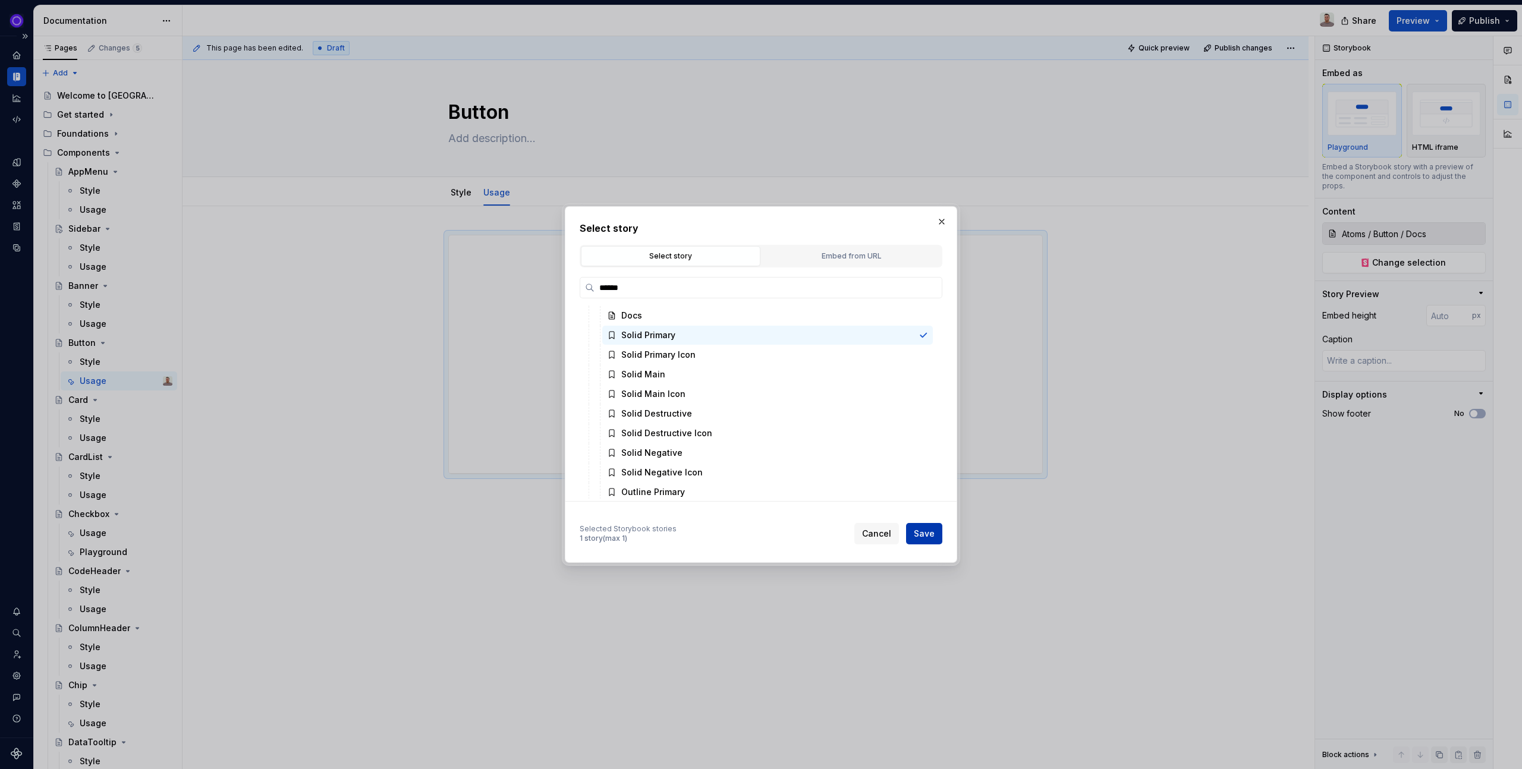
click at [932, 531] on span "Save" at bounding box center [924, 534] width 21 height 12
type textarea "*"
type input "Atoms / Button / Solid Primary"
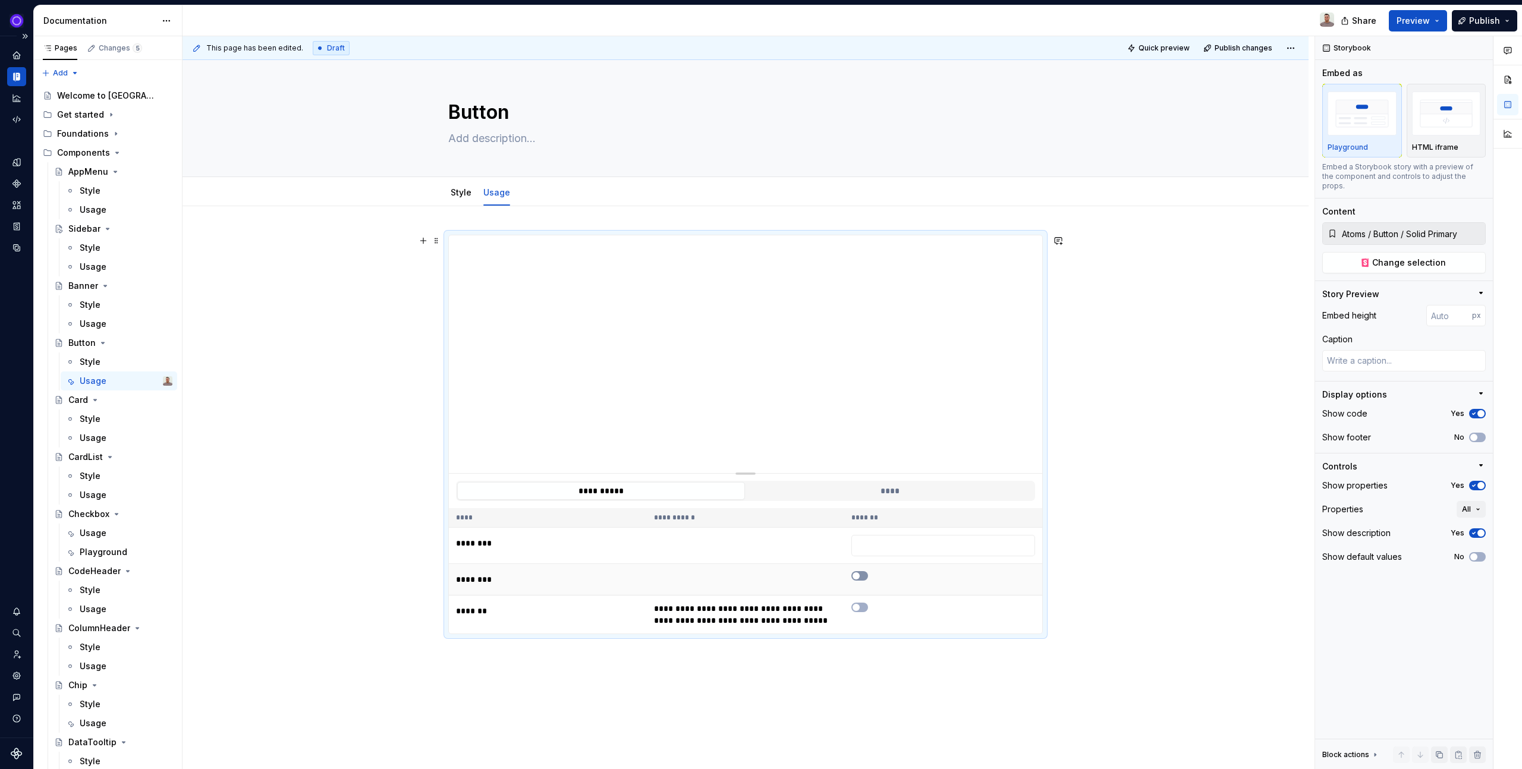
click at [864, 576] on button "button" at bounding box center [859, 576] width 17 height 10
click at [864, 576] on td at bounding box center [943, 587] width 198 height 32
click at [864, 581] on span "button" at bounding box center [863, 583] width 7 height 7
click at [864, 581] on button "button" at bounding box center [859, 583] width 17 height 10
click at [864, 581] on span "button" at bounding box center [863, 583] width 7 height 7
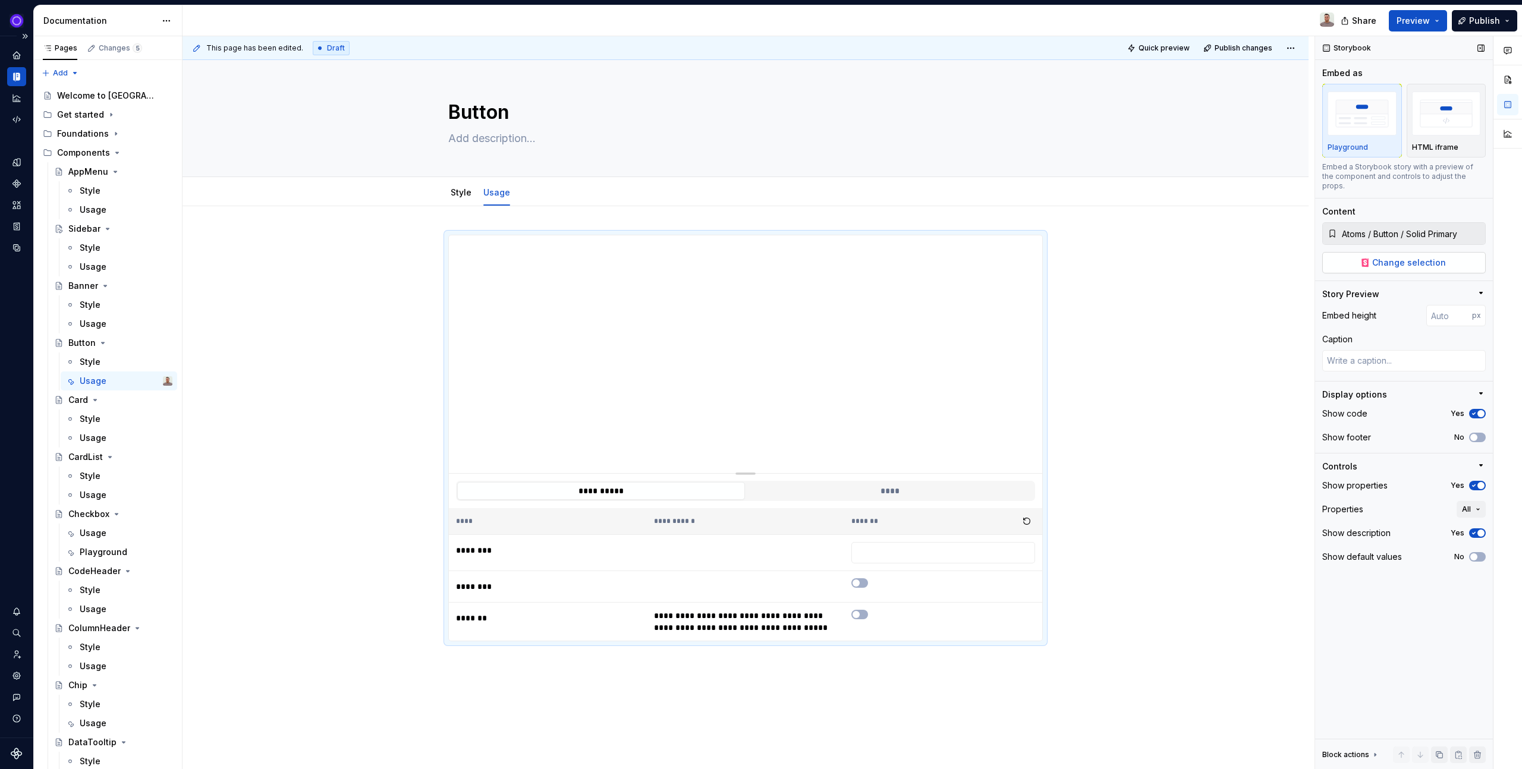
click at [1393, 257] on span "Change selection" at bounding box center [1409, 263] width 74 height 12
type textarea "*"
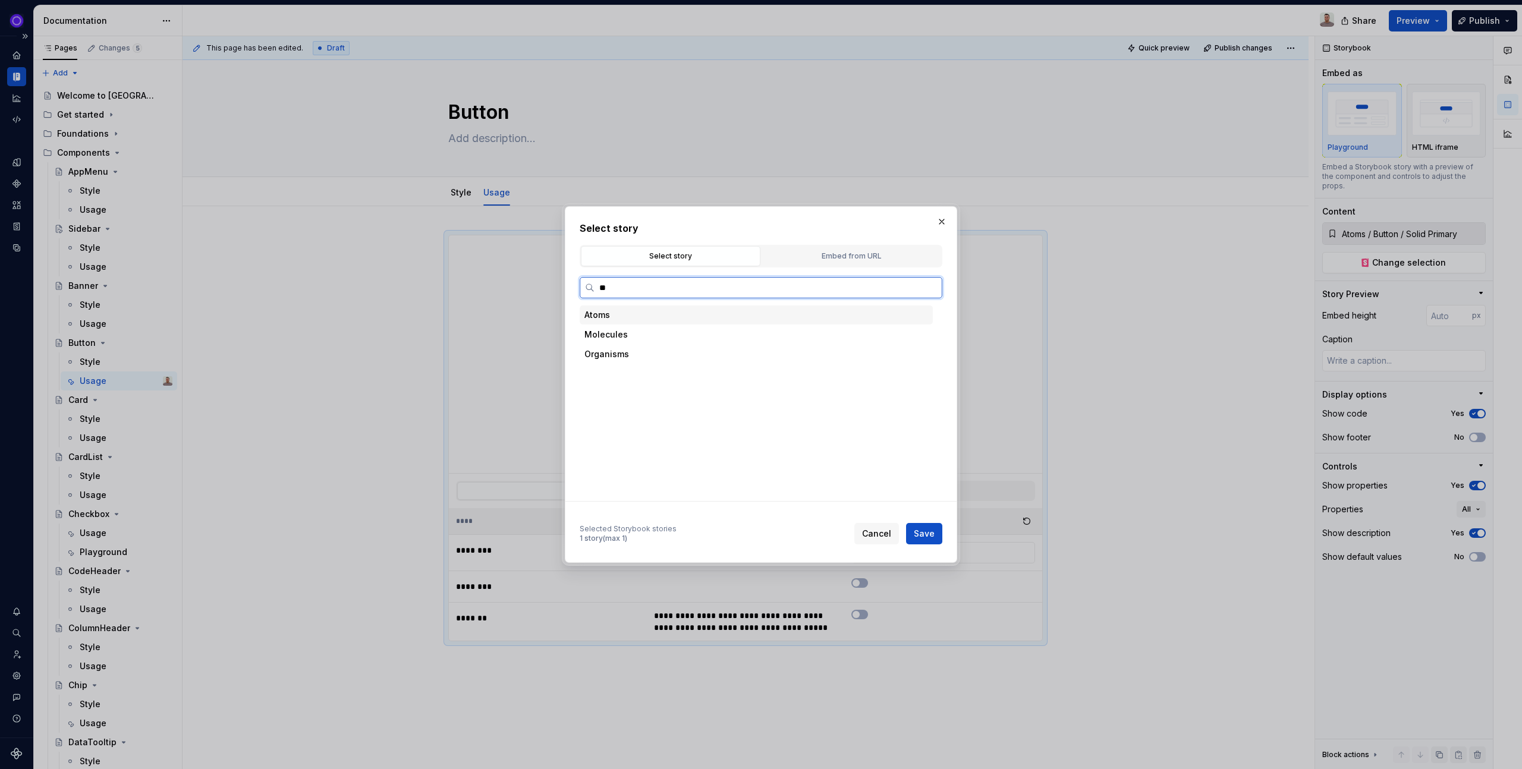
type input "***"
type textarea "*"
type input "******"
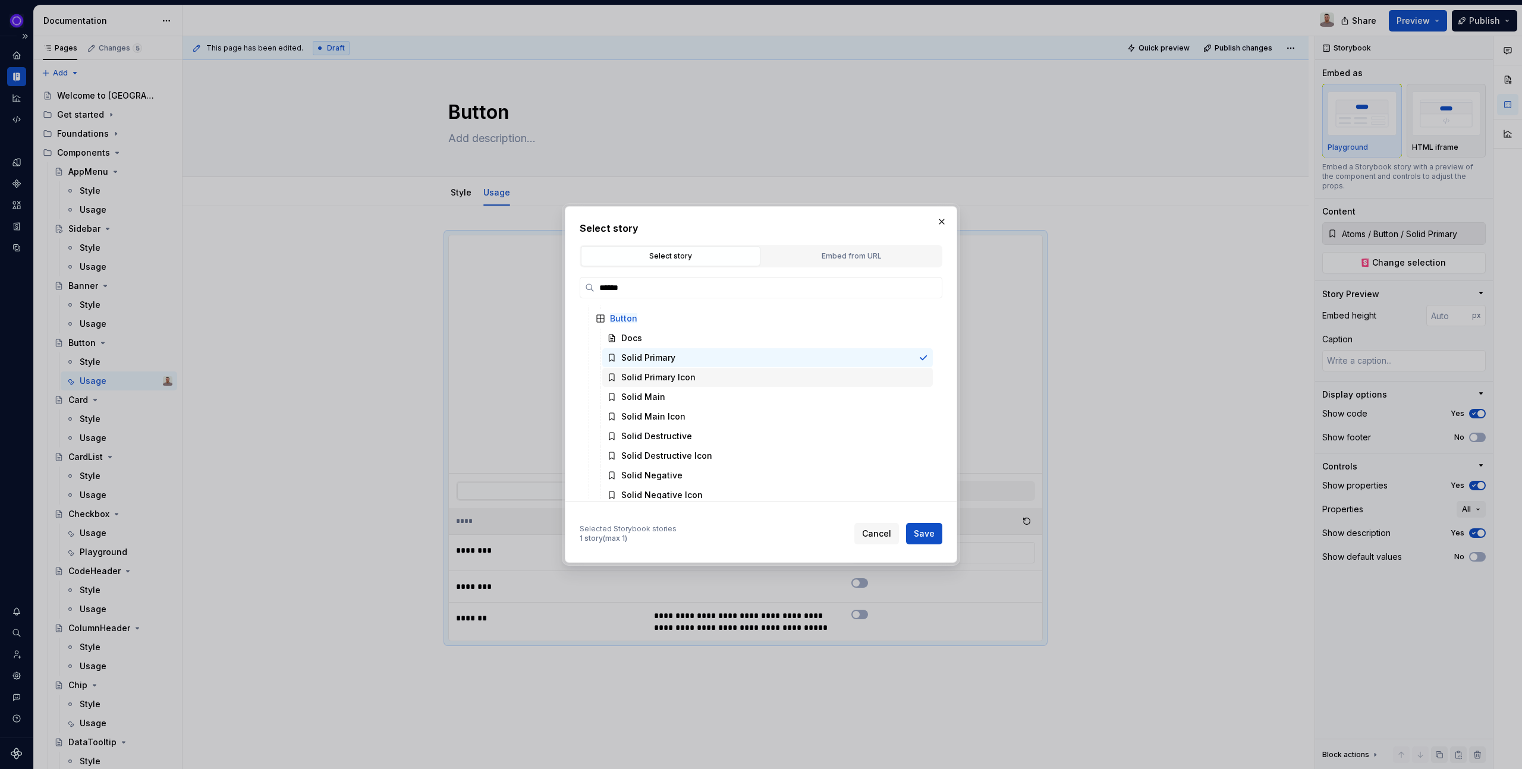
scroll to position [60, 0]
click at [886, 540] on button "Cancel" at bounding box center [876, 533] width 45 height 21
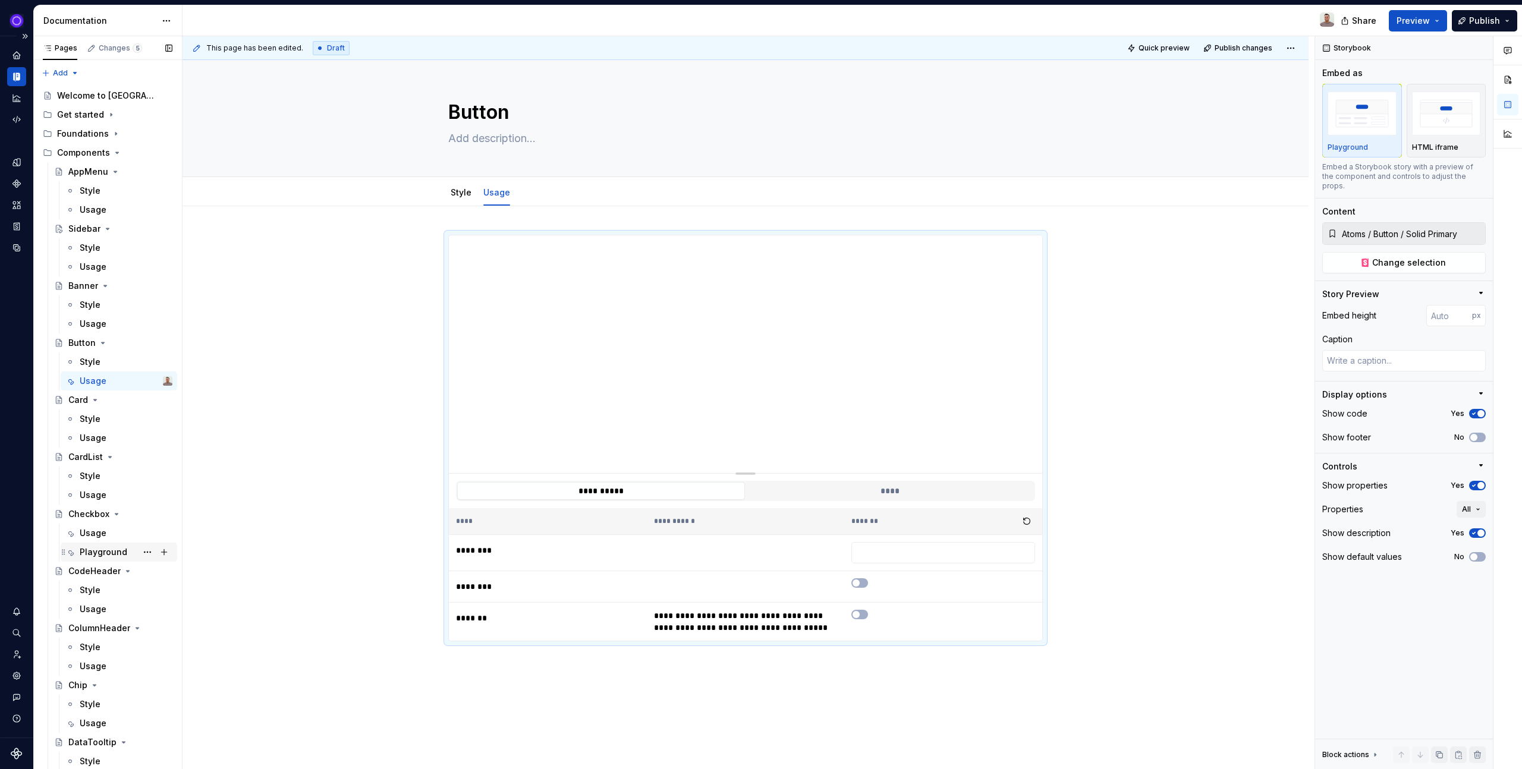
click at [115, 548] on div "Playground" at bounding box center [104, 552] width 48 height 12
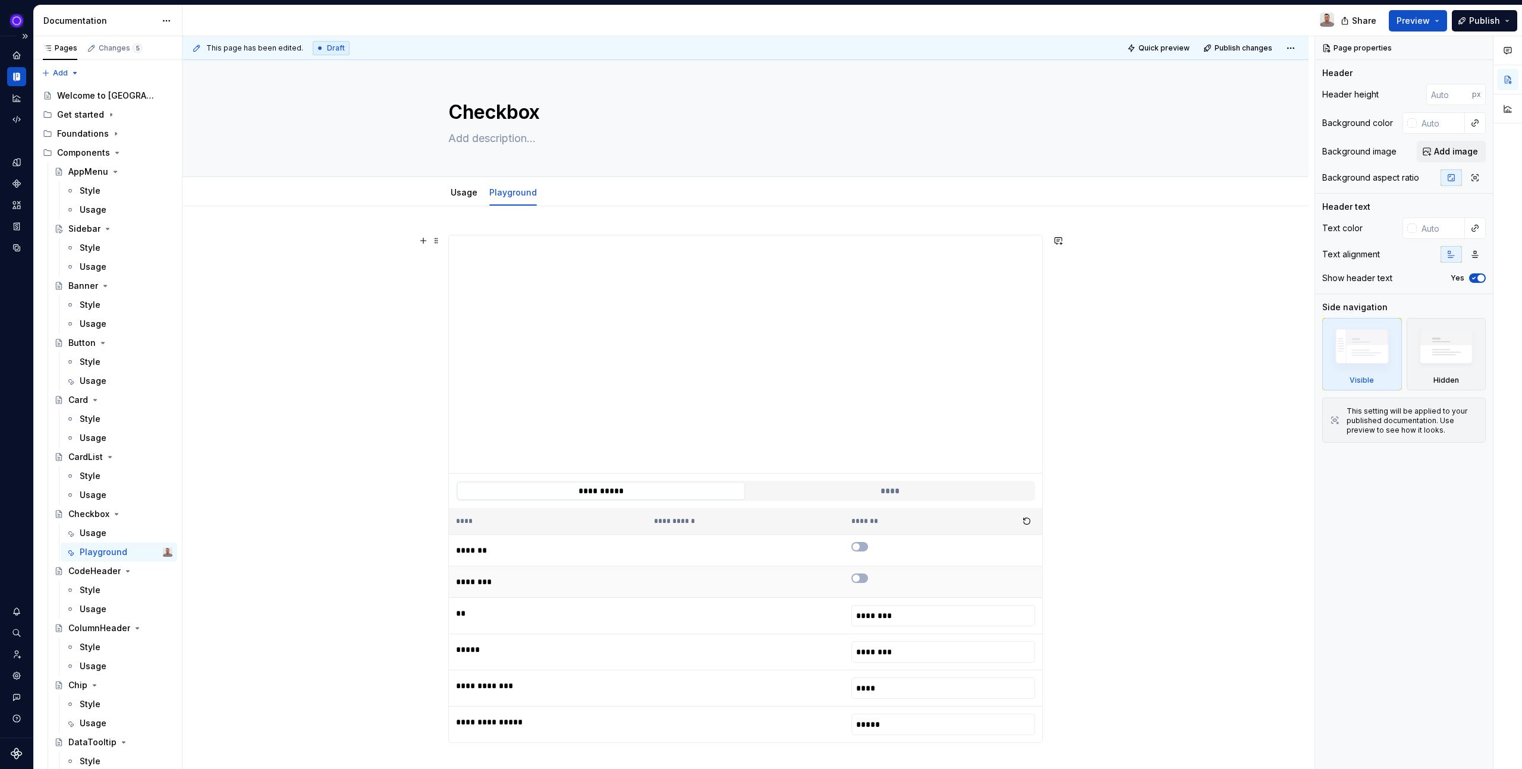
scroll to position [26, 0]
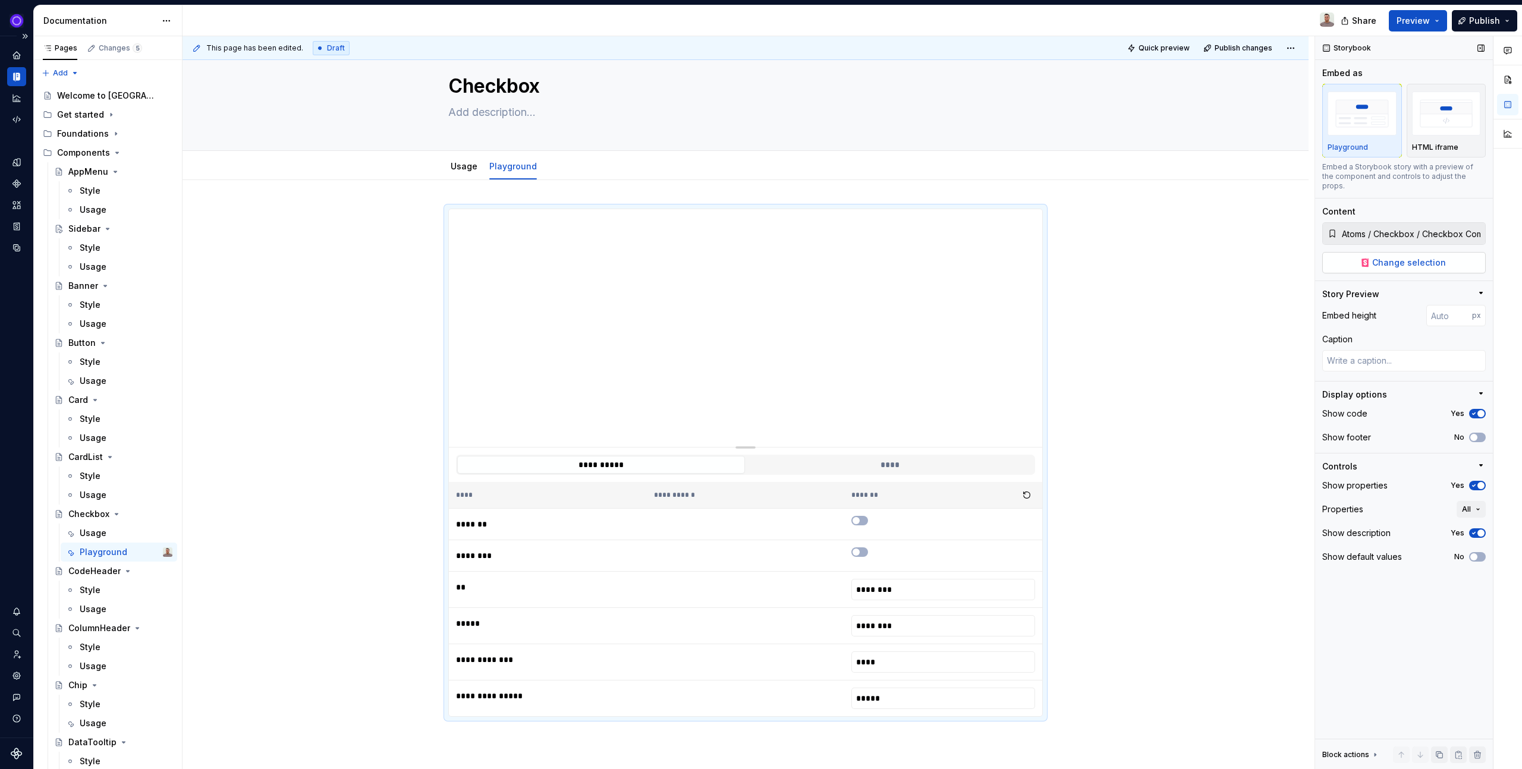
click at [1334, 252] on button "Change selection" at bounding box center [1403, 262] width 163 height 21
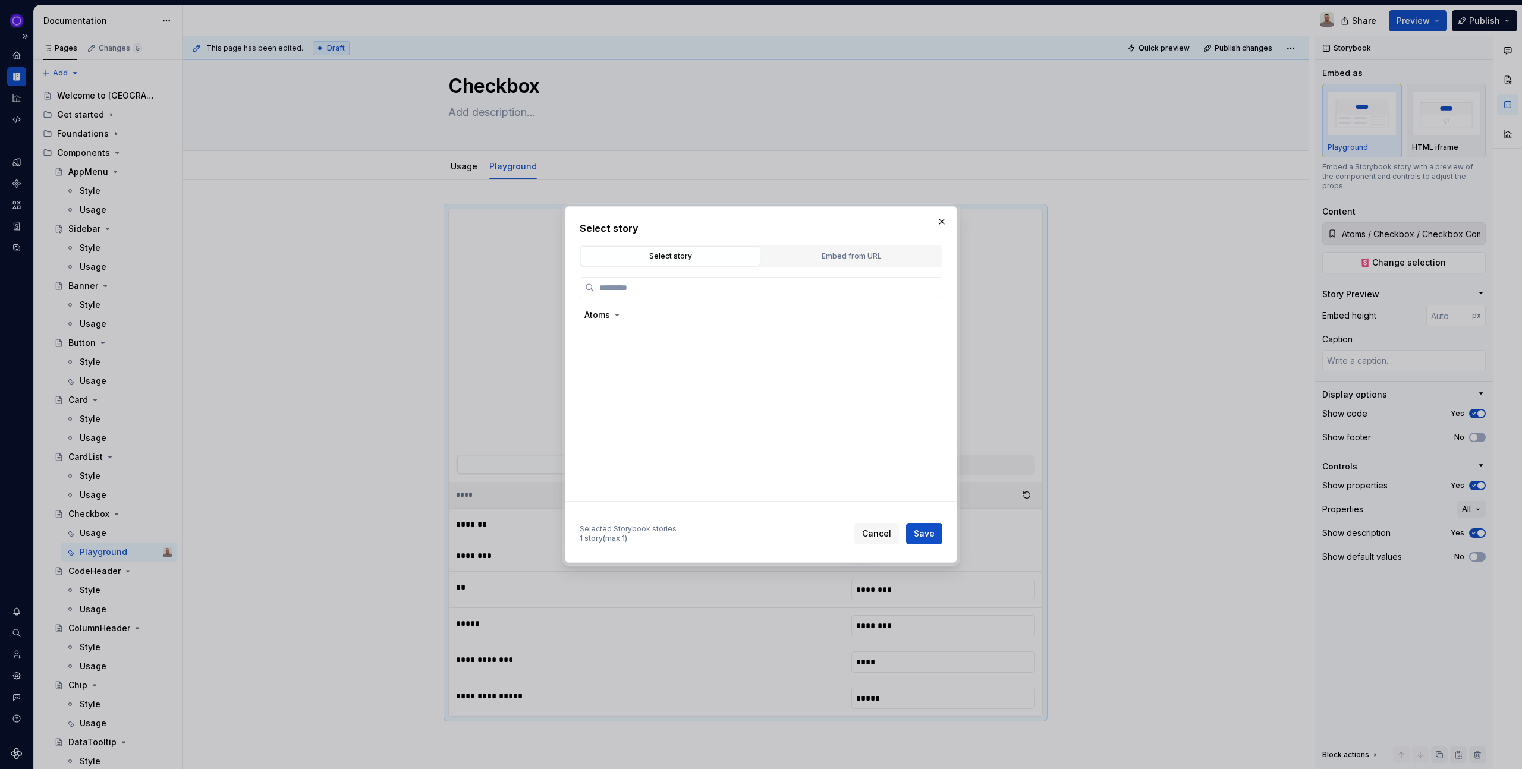
type textarea "*"
type input "*****"
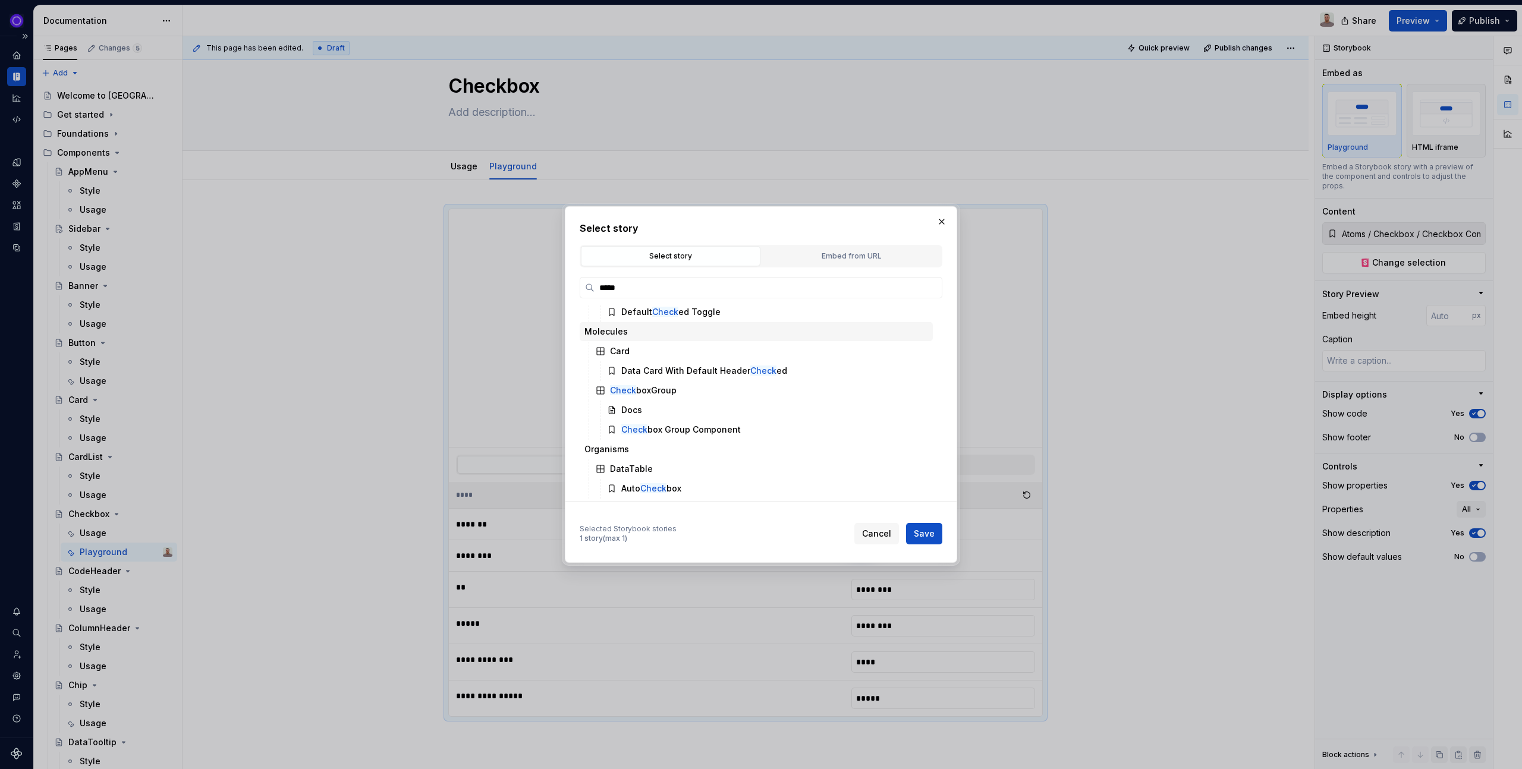
scroll to position [0, 0]
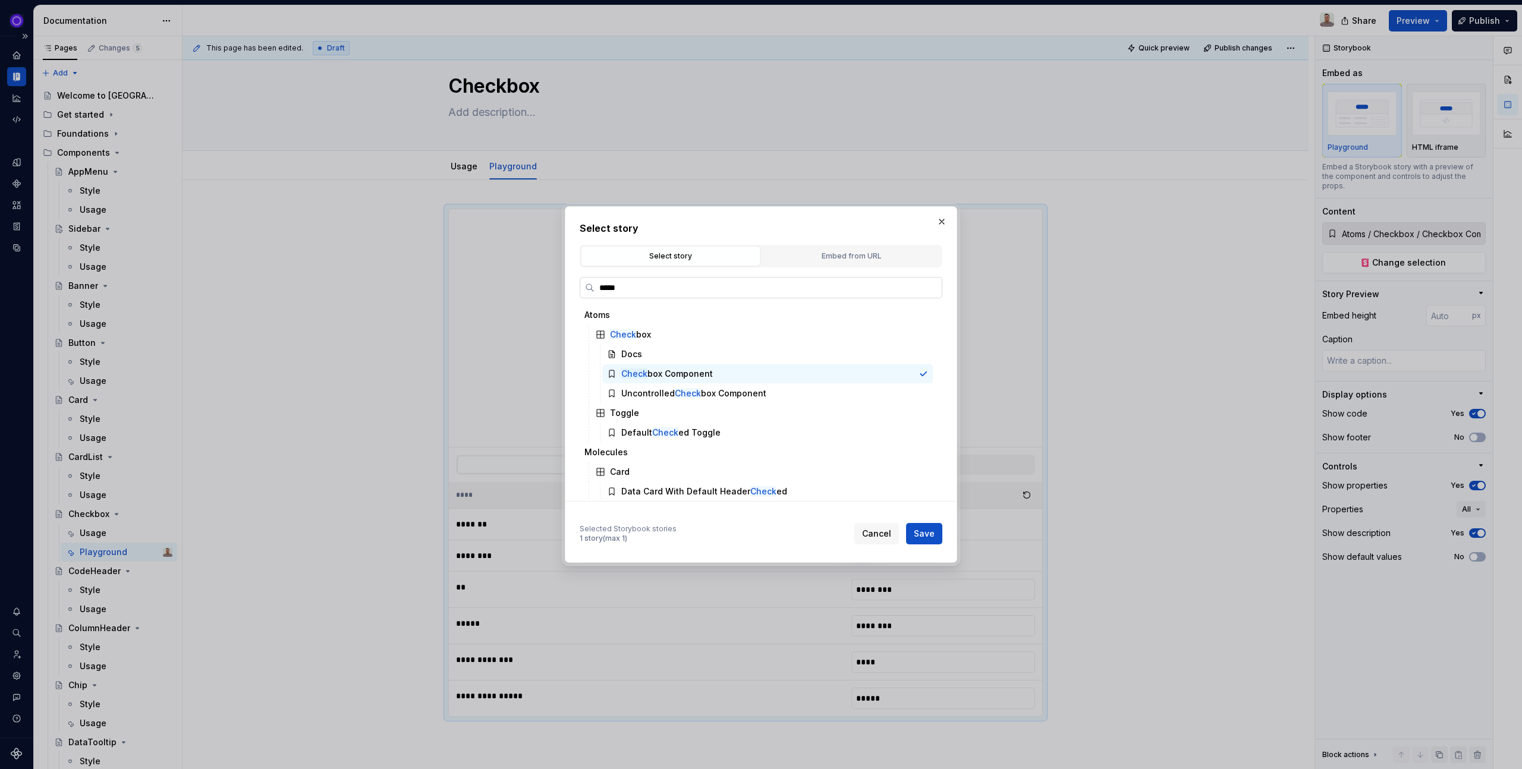
click at [679, 293] on input "*****" at bounding box center [767, 288] width 347 height 12
click at [877, 536] on span "Cancel" at bounding box center [876, 534] width 29 height 12
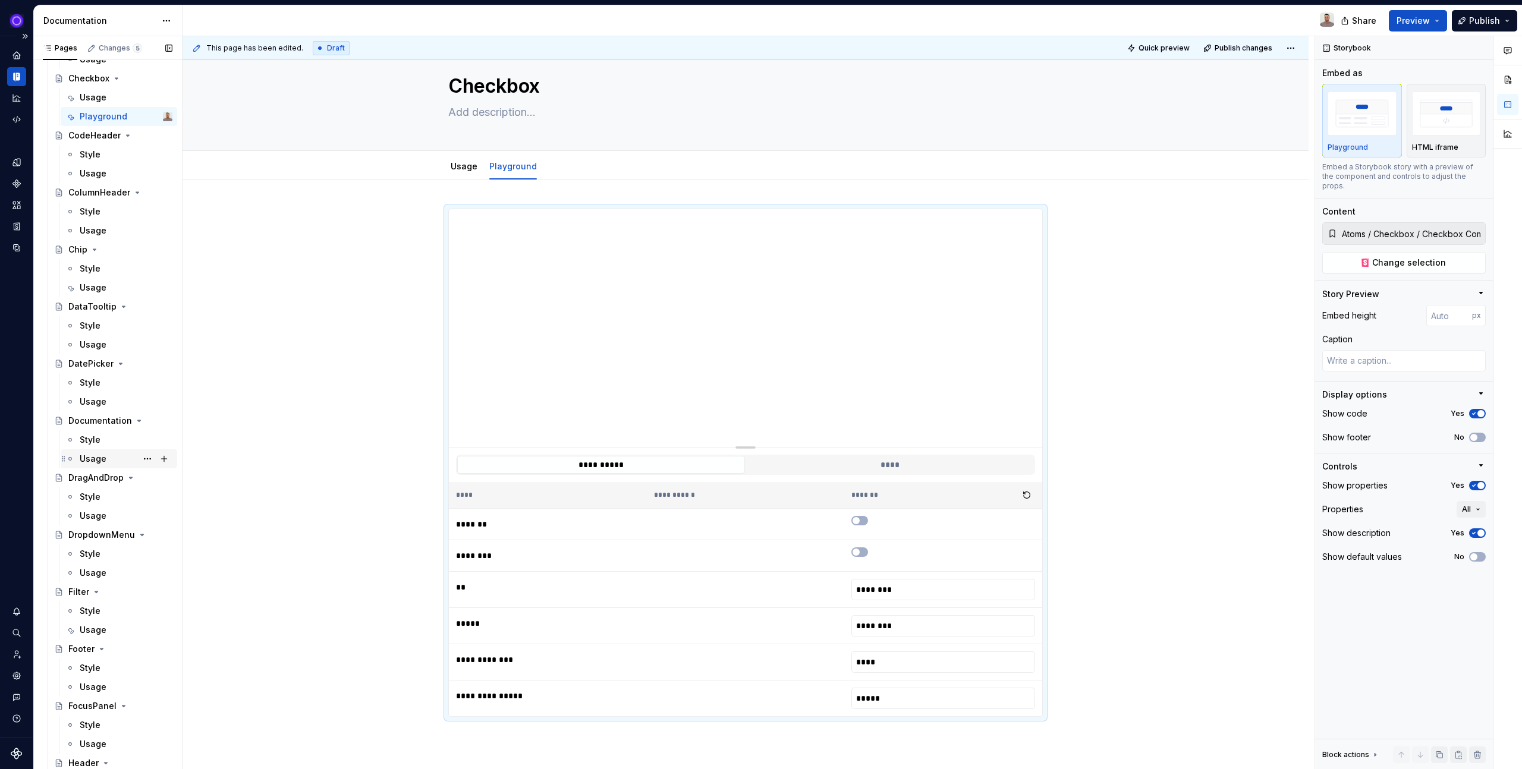
scroll to position [435, 0]
type textarea "*"
